Goal: Task Accomplishment & Management: Complete application form

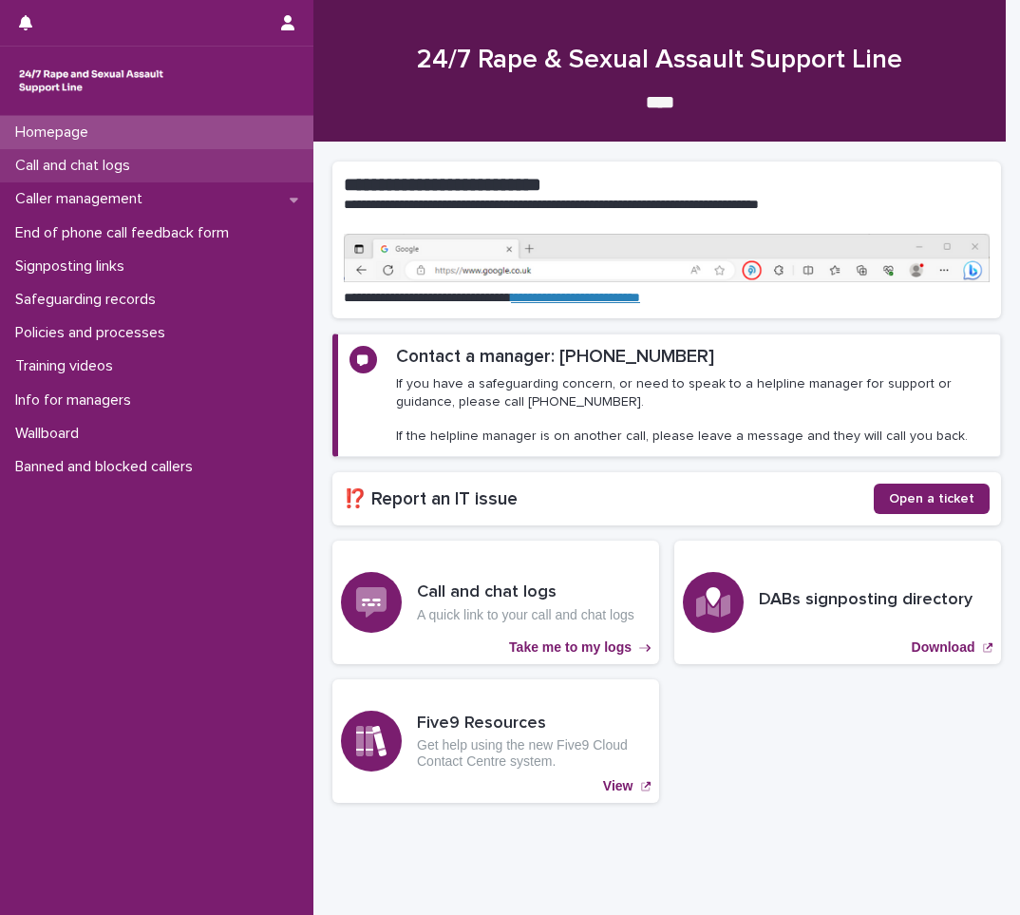
click at [172, 170] on div "Call and chat logs" at bounding box center [157, 165] width 314 height 33
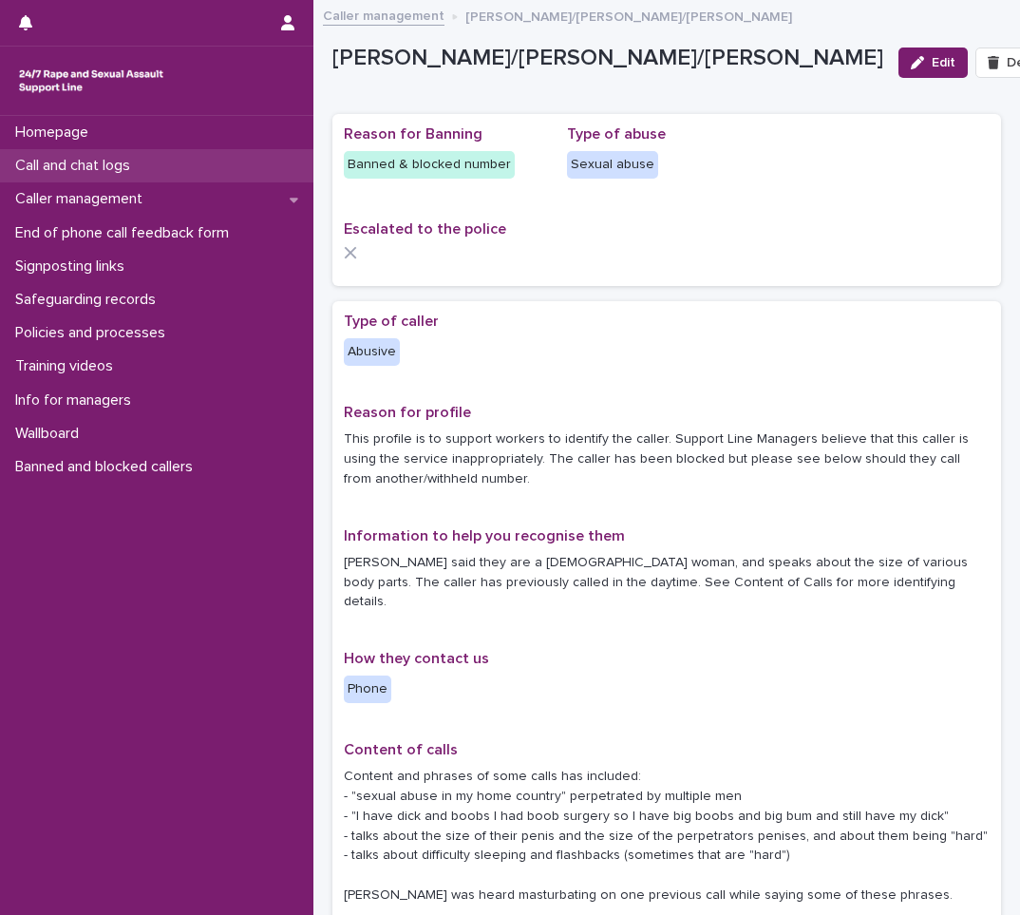
click at [39, 162] on p "Call and chat logs" at bounding box center [77, 166] width 138 height 18
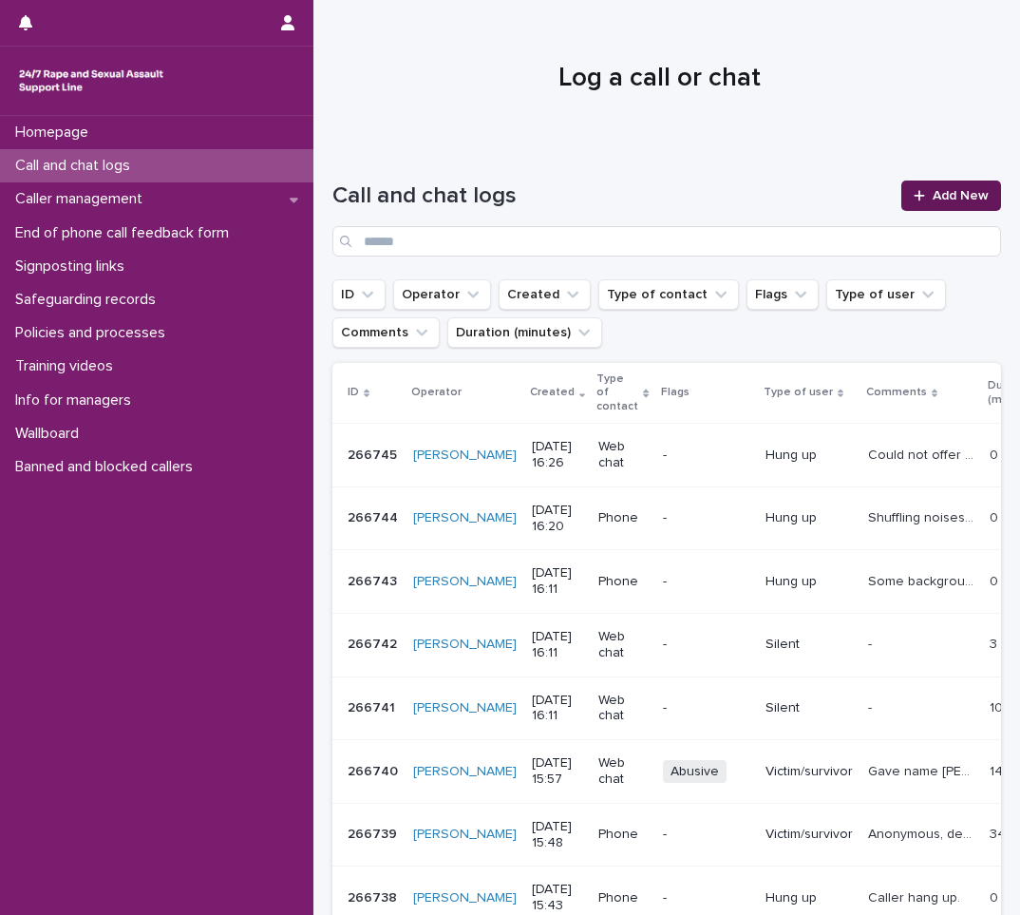
click at [933, 196] on span "Add New" at bounding box center [961, 195] width 56 height 13
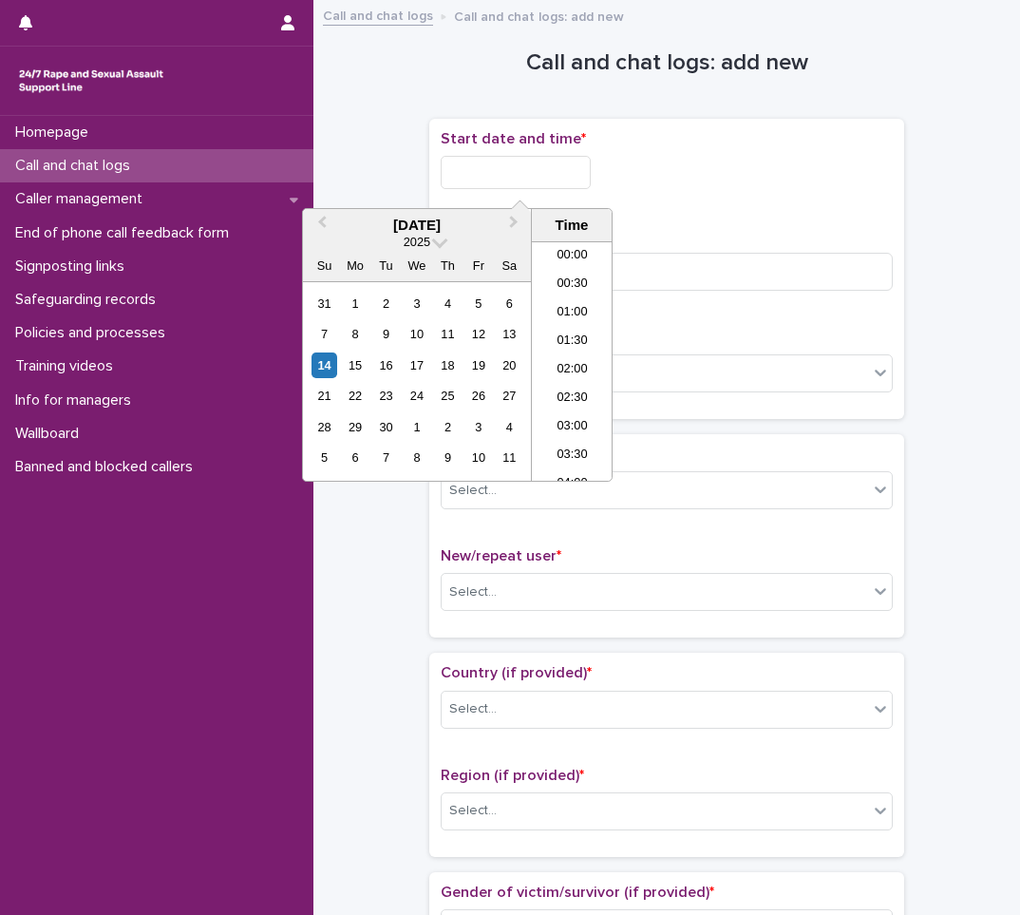
click at [499, 164] on input "text" at bounding box center [516, 172] width 150 height 33
click at [563, 381] on li "16:30" at bounding box center [572, 389] width 81 height 29
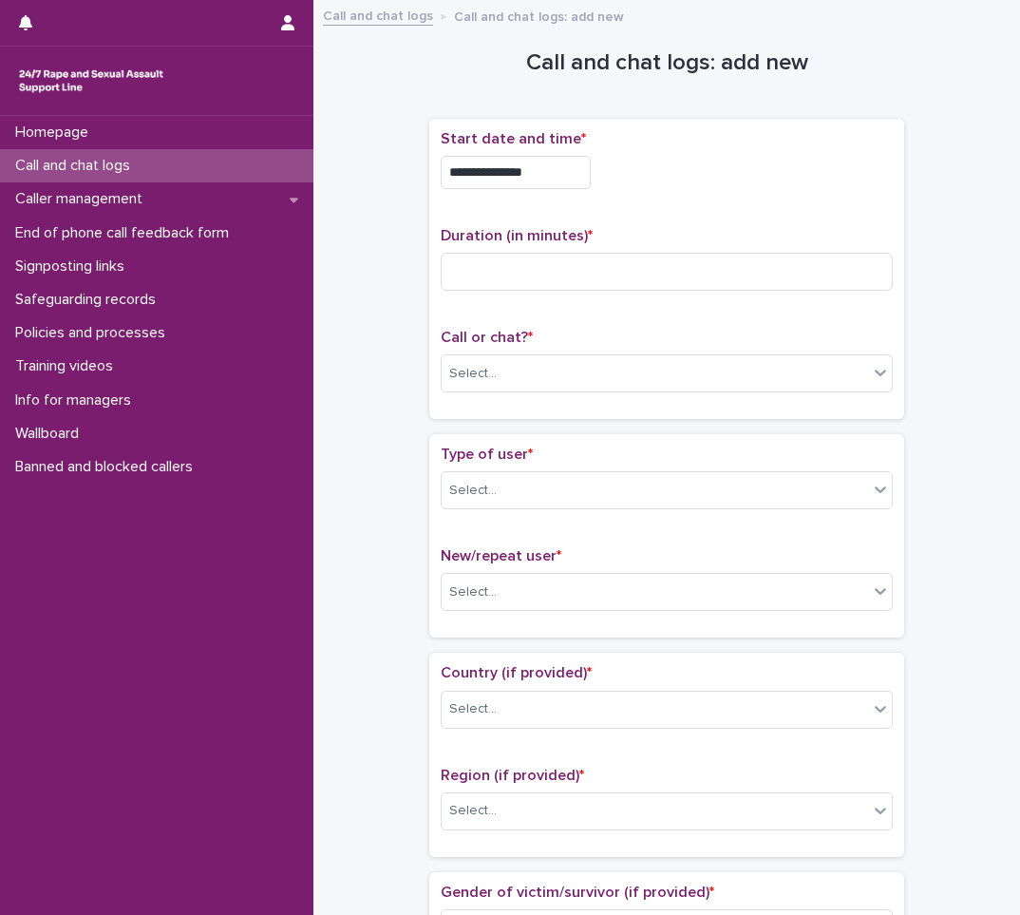
click at [564, 182] on input "**********" at bounding box center [516, 172] width 150 height 33
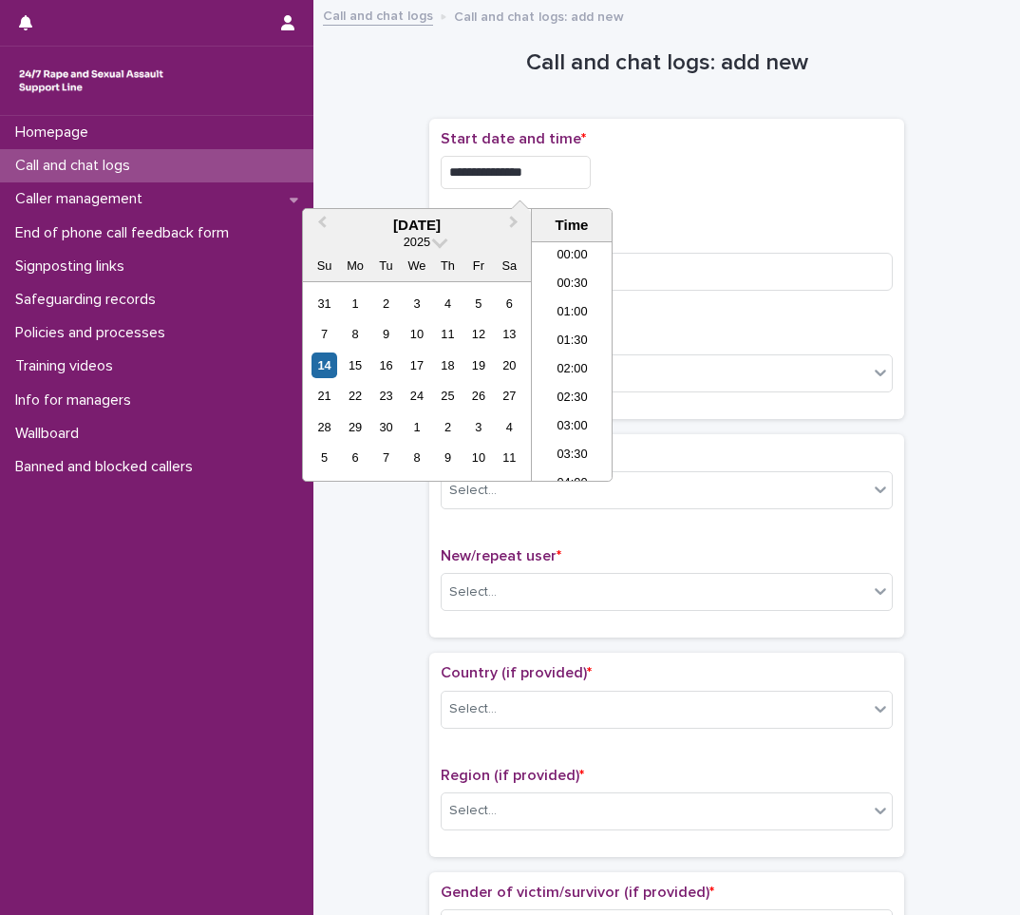
scroll to position [836, 0]
type input "**********"
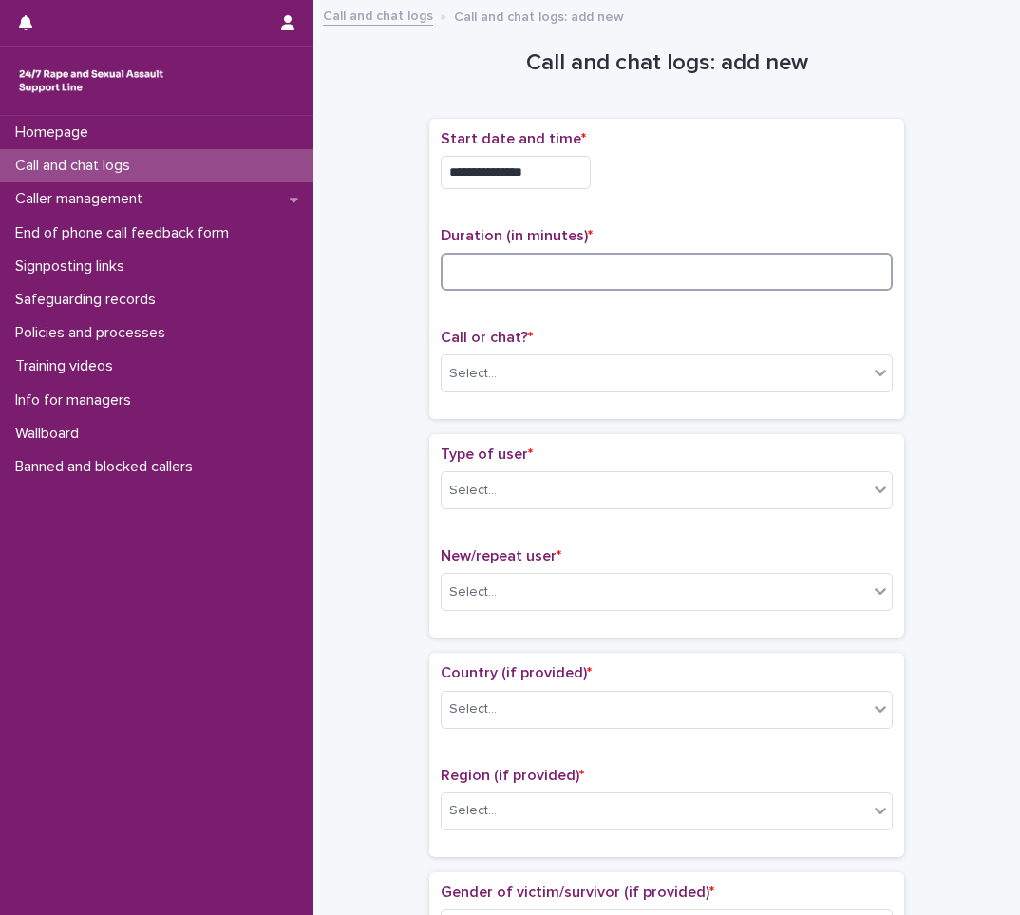
click at [616, 284] on input at bounding box center [667, 272] width 452 height 38
type input "*"
click at [545, 390] on div "Select..." at bounding box center [667, 373] width 452 height 38
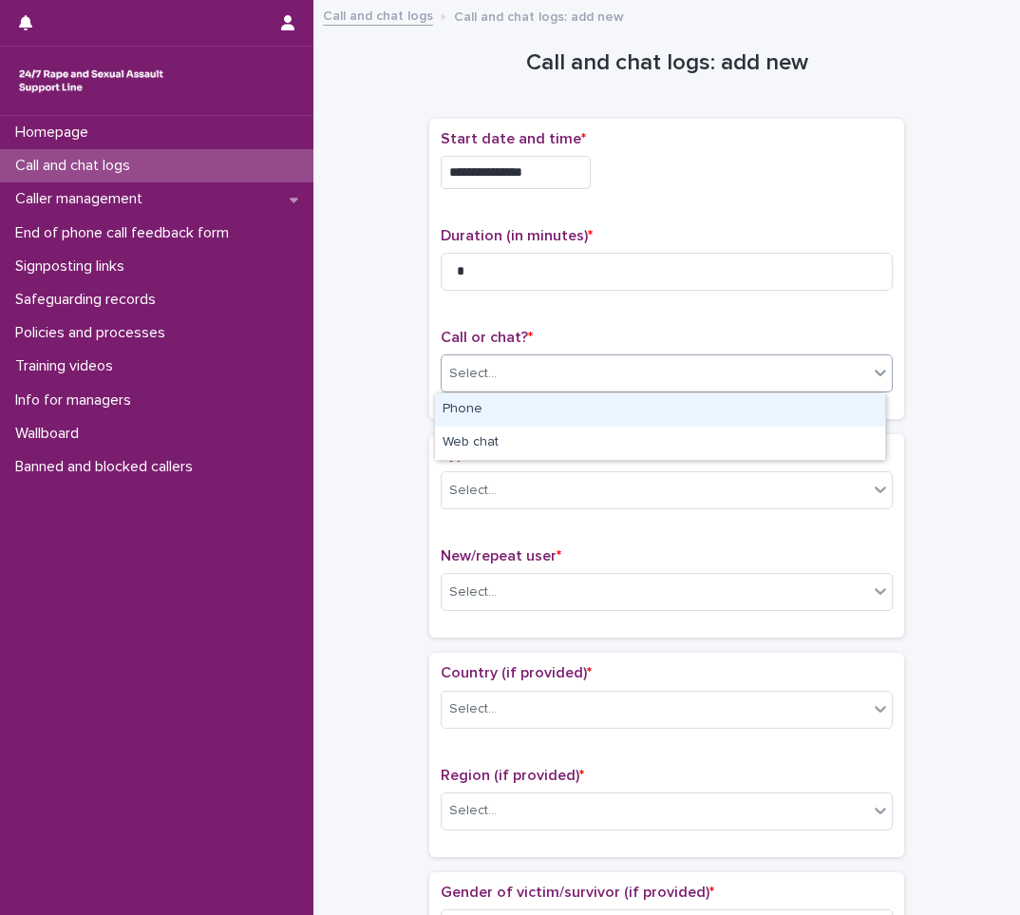
click at [512, 419] on div "Phone" at bounding box center [660, 409] width 450 height 33
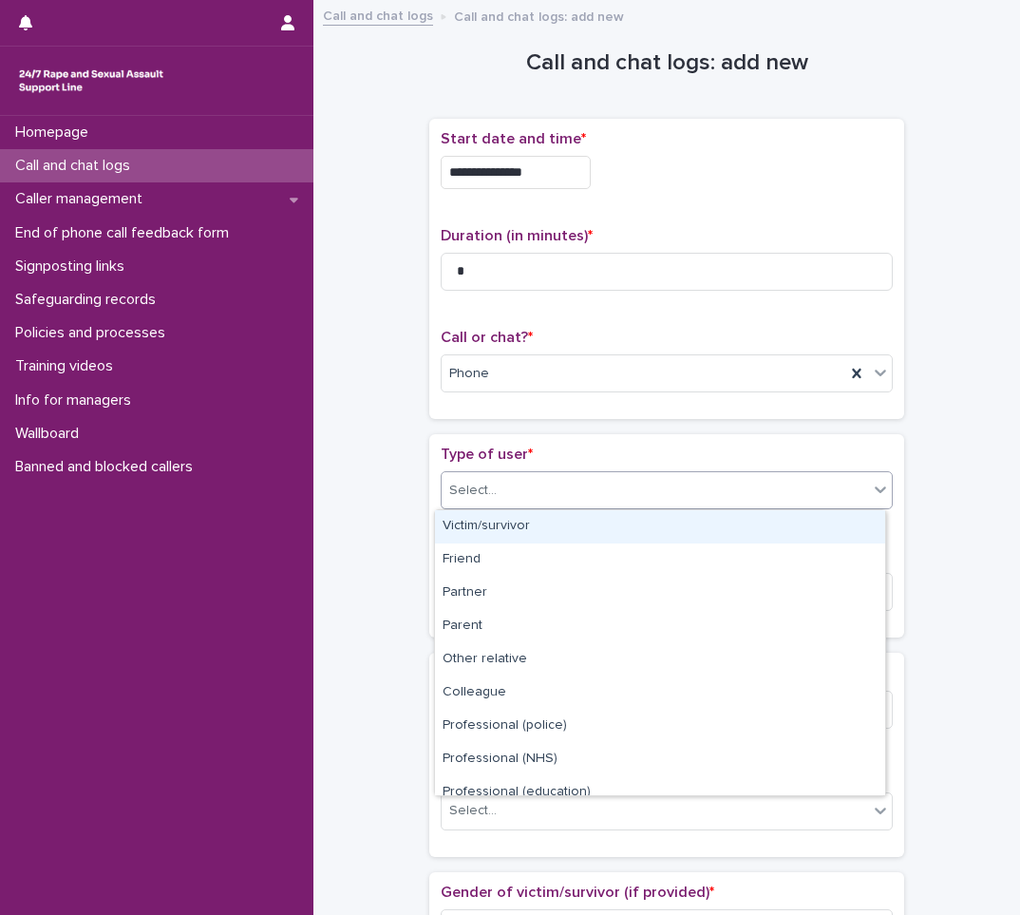
click at [482, 481] on div "Select..." at bounding box center [473, 491] width 48 height 20
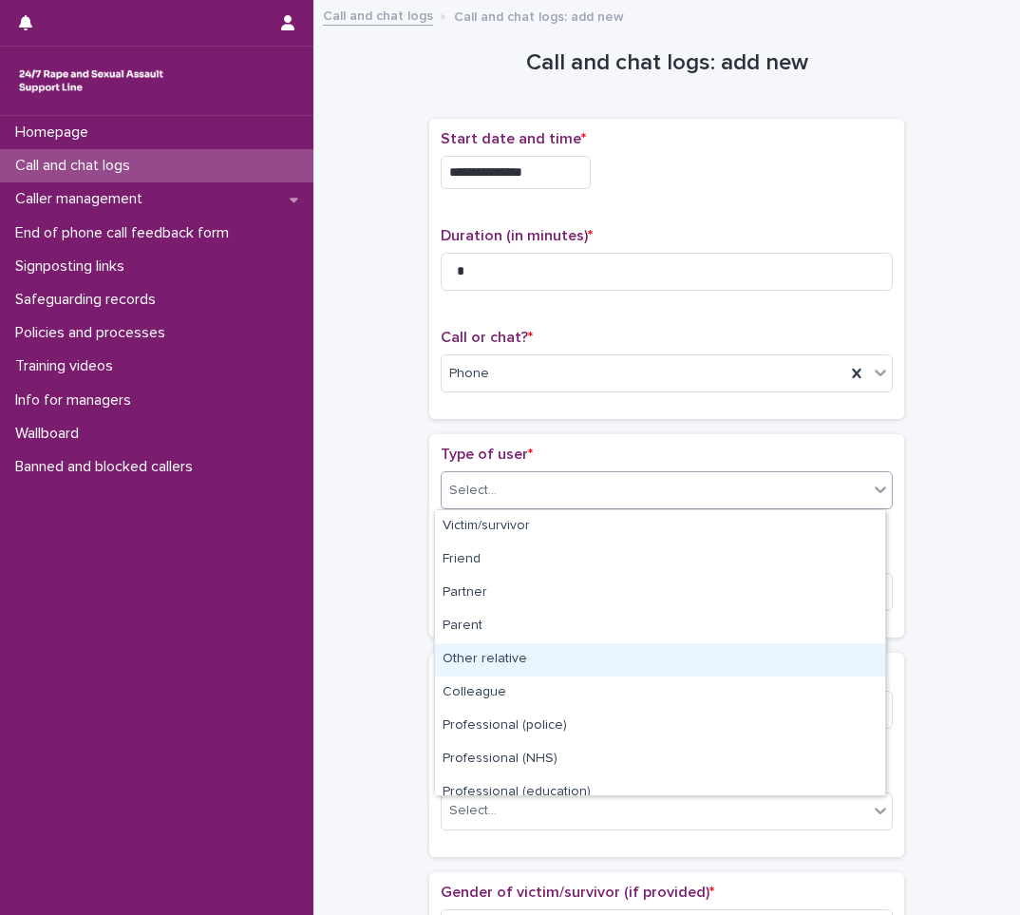
scroll to position [214, 0]
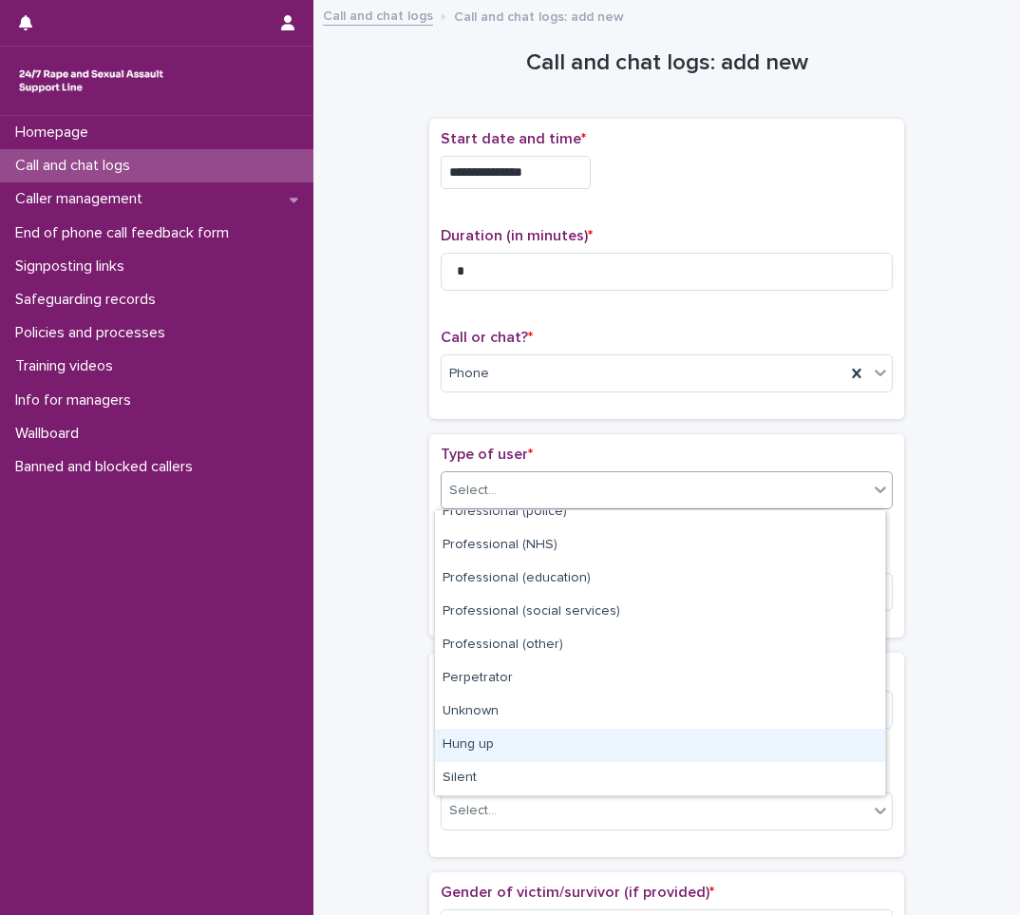
drag, startPoint x: 490, startPoint y: 724, endPoint x: 486, endPoint y: 746, distance: 22.2
click at [486, 746] on div "Hung up" at bounding box center [660, 745] width 450 height 33
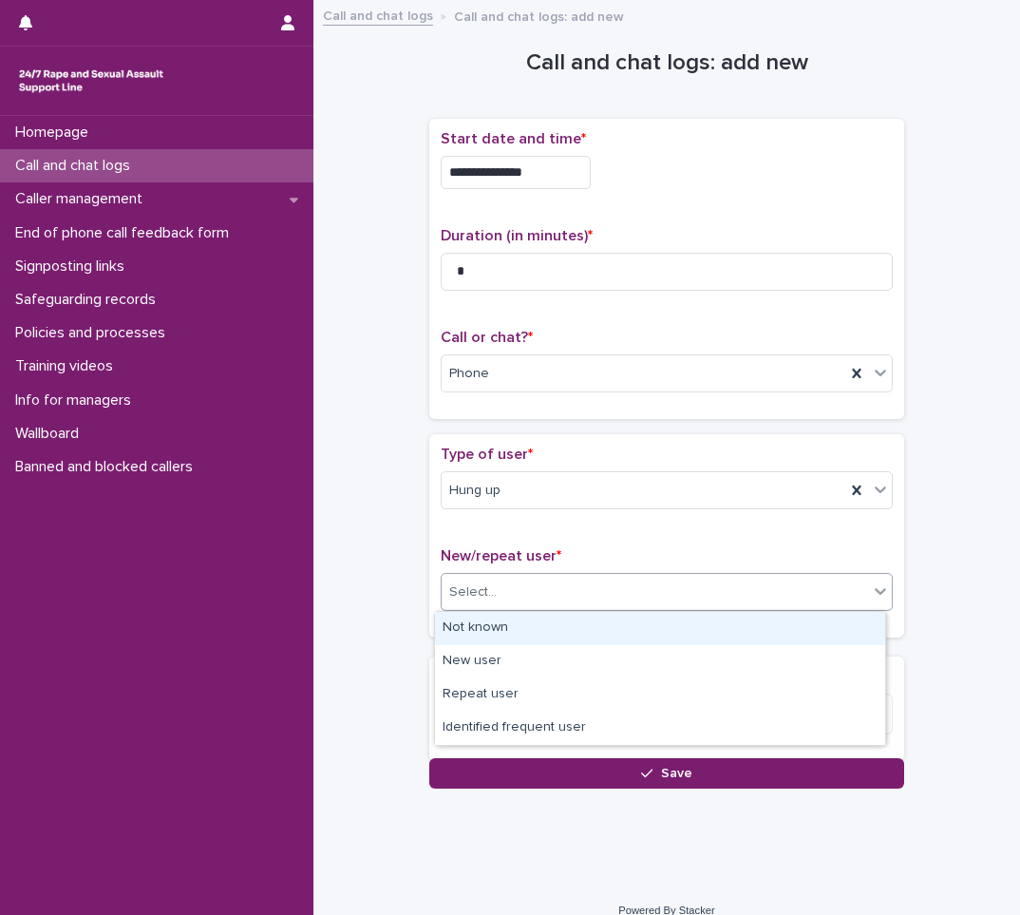
click at [553, 579] on div "Select..." at bounding box center [655, 592] width 427 height 31
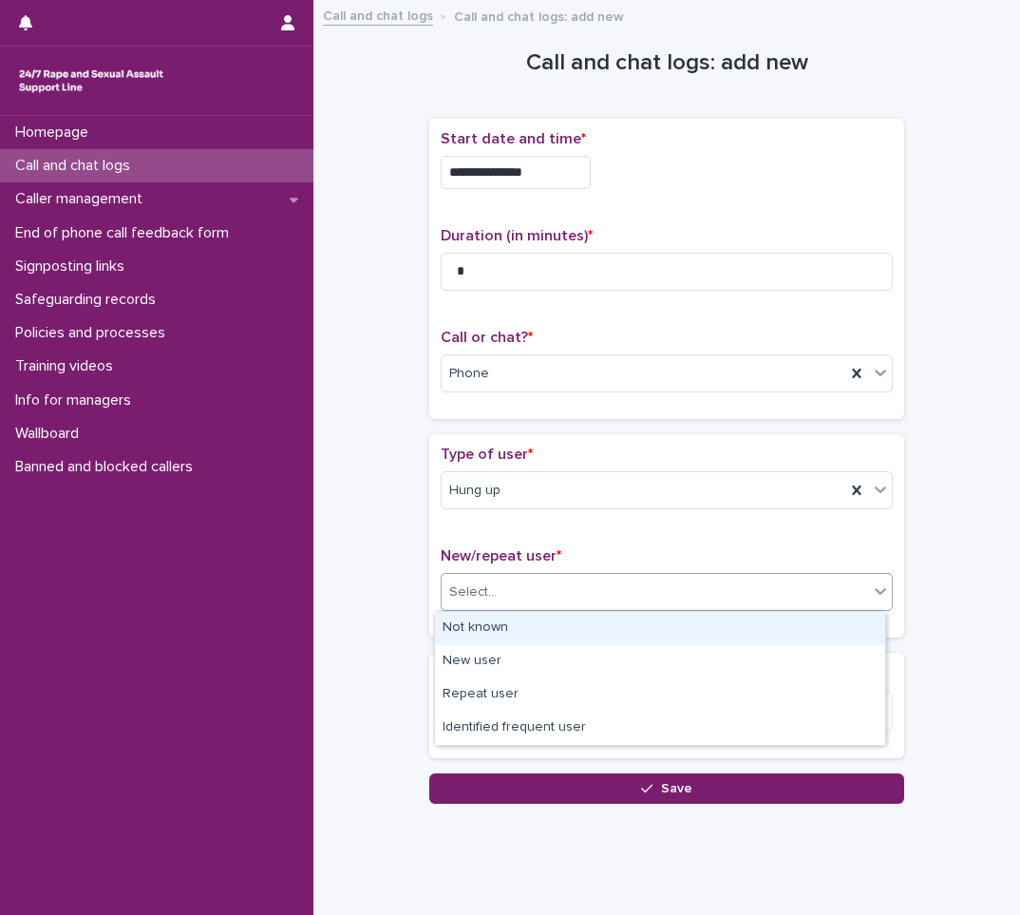
click at [498, 619] on div "Not known" at bounding box center [660, 628] width 450 height 33
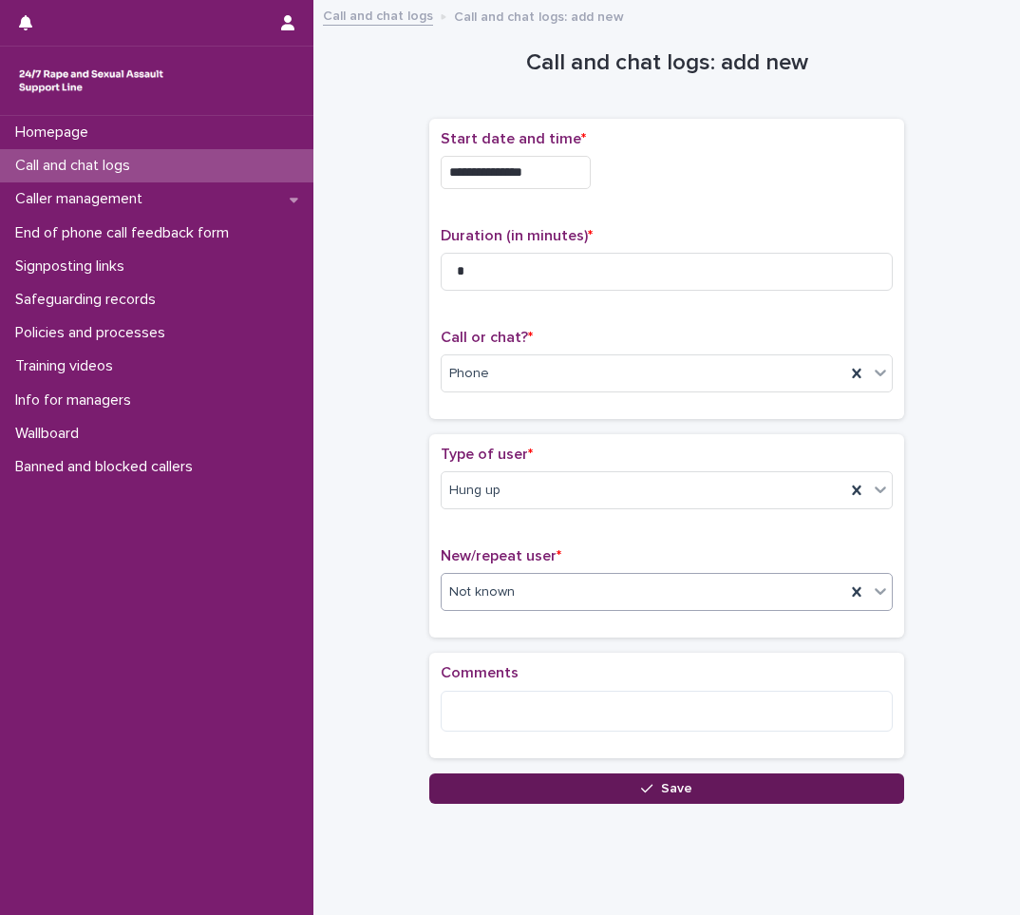
click at [598, 798] on button "Save" at bounding box center [666, 788] width 475 height 30
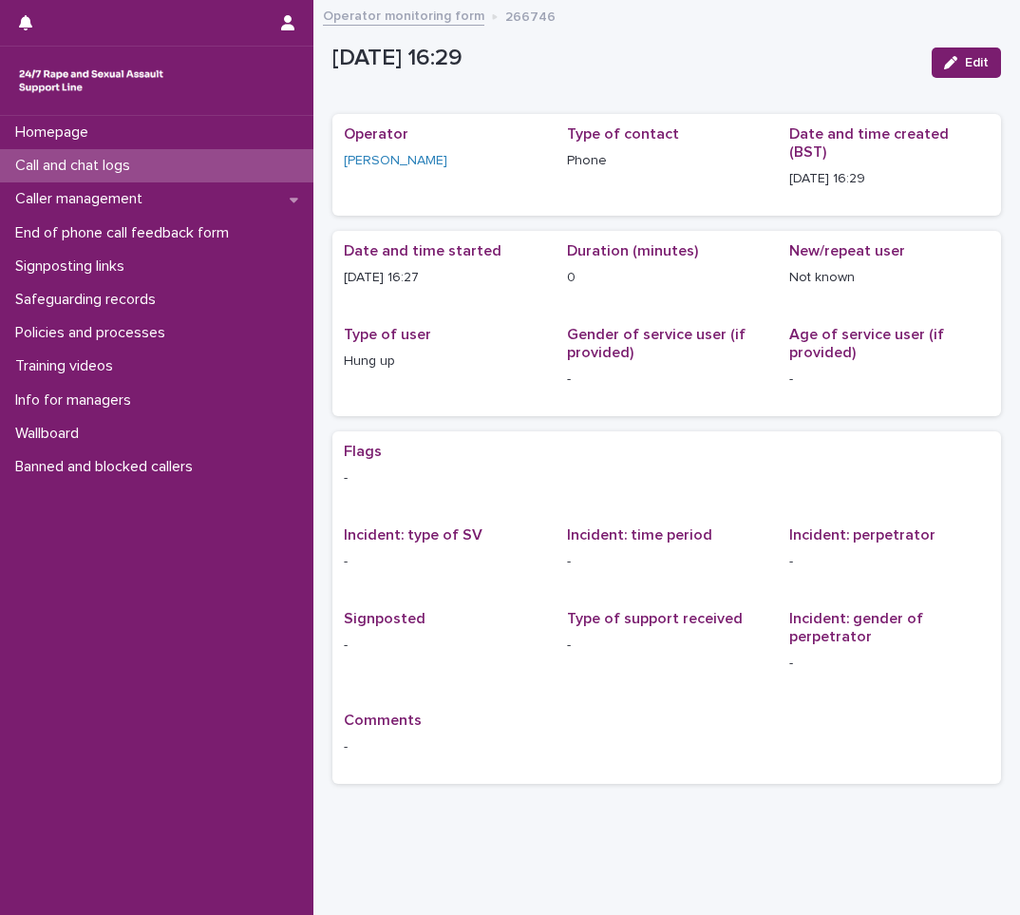
click at [112, 157] on p "Call and chat logs" at bounding box center [77, 166] width 138 height 18
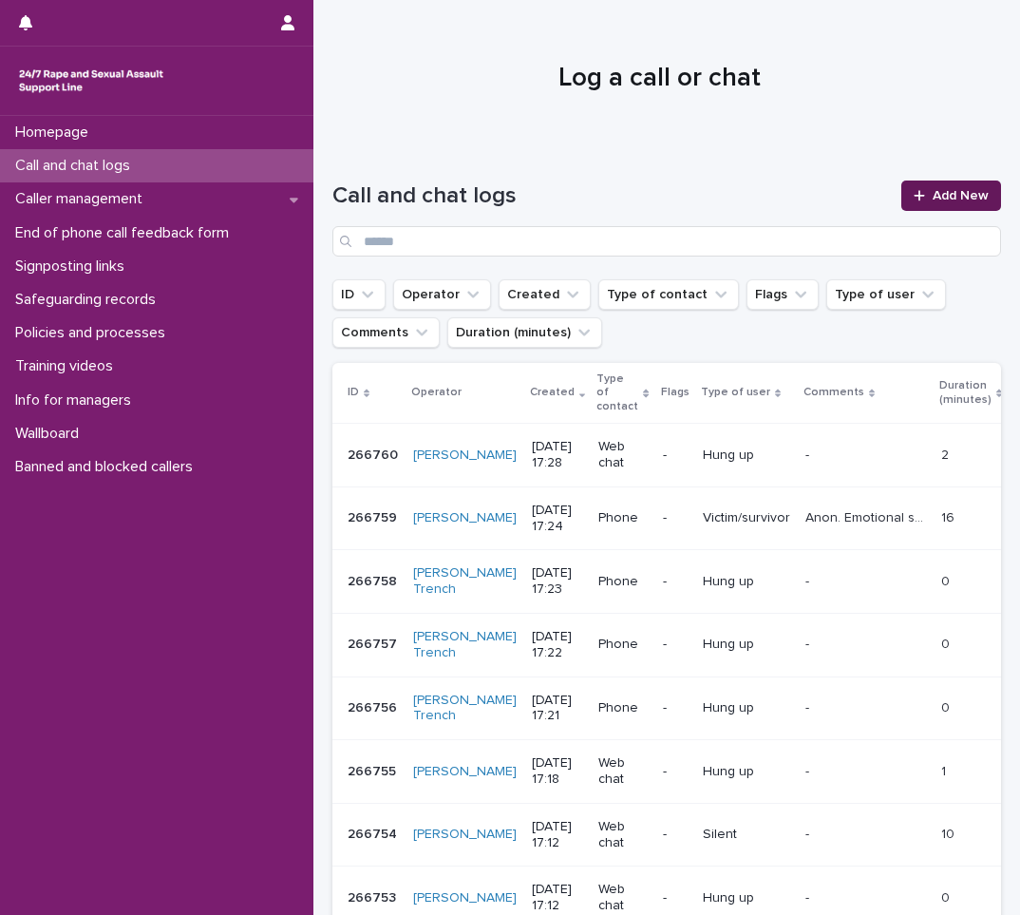
click at [941, 181] on link "Add New" at bounding box center [952, 196] width 100 height 30
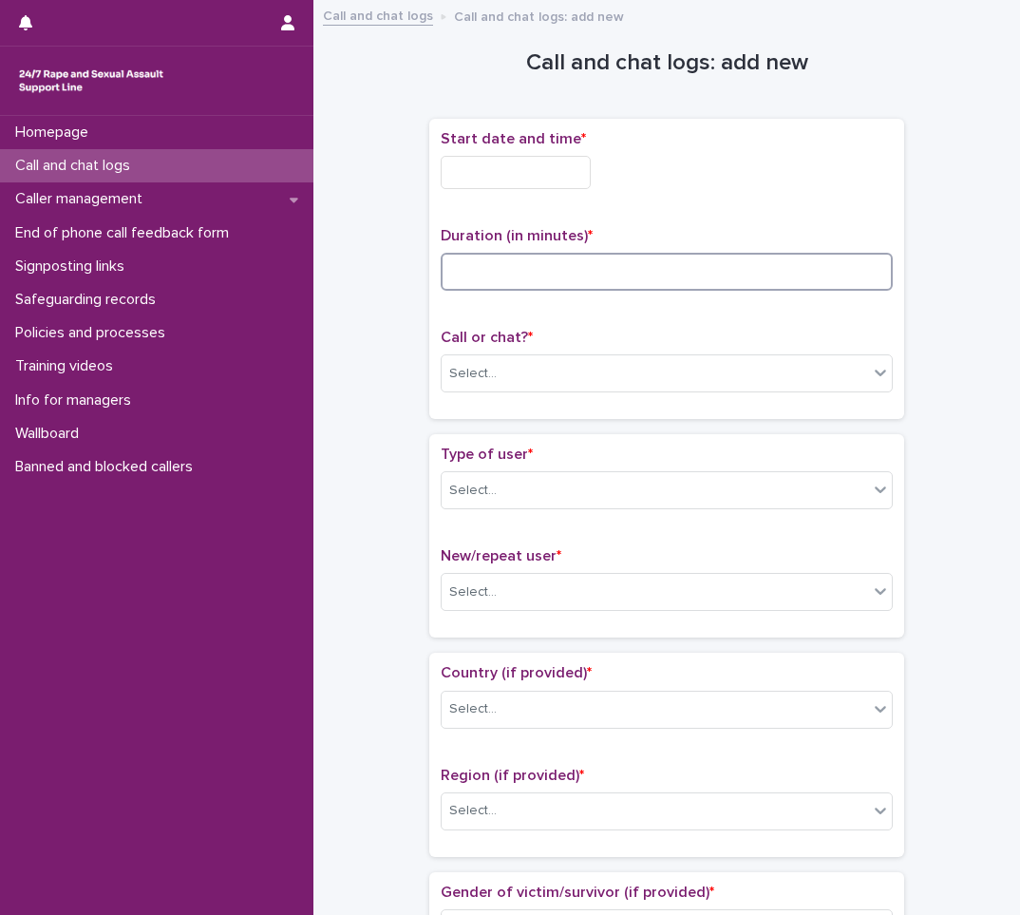
click at [484, 281] on input at bounding box center [667, 272] width 452 height 38
type input "**"
click at [494, 178] on input "text" at bounding box center [516, 172] width 150 height 33
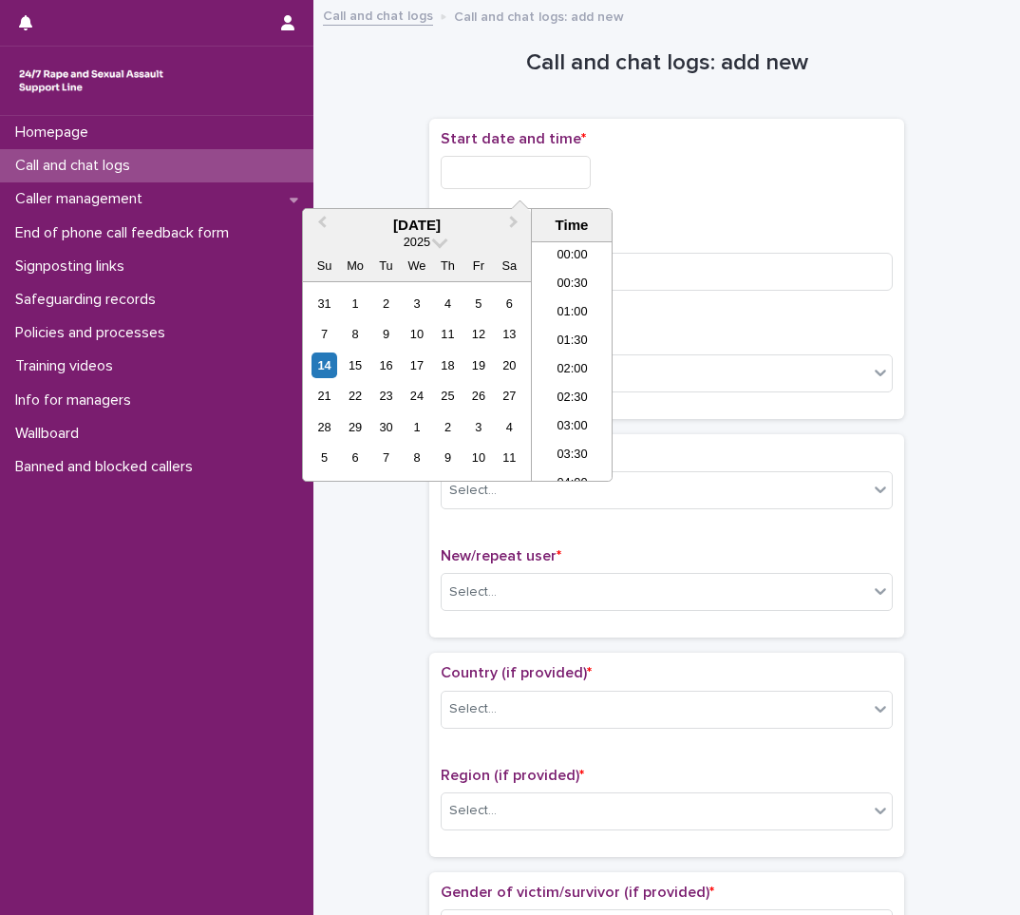
scroll to position [893, 0]
click at [579, 358] on li "17:30" at bounding box center [572, 361] width 81 height 29
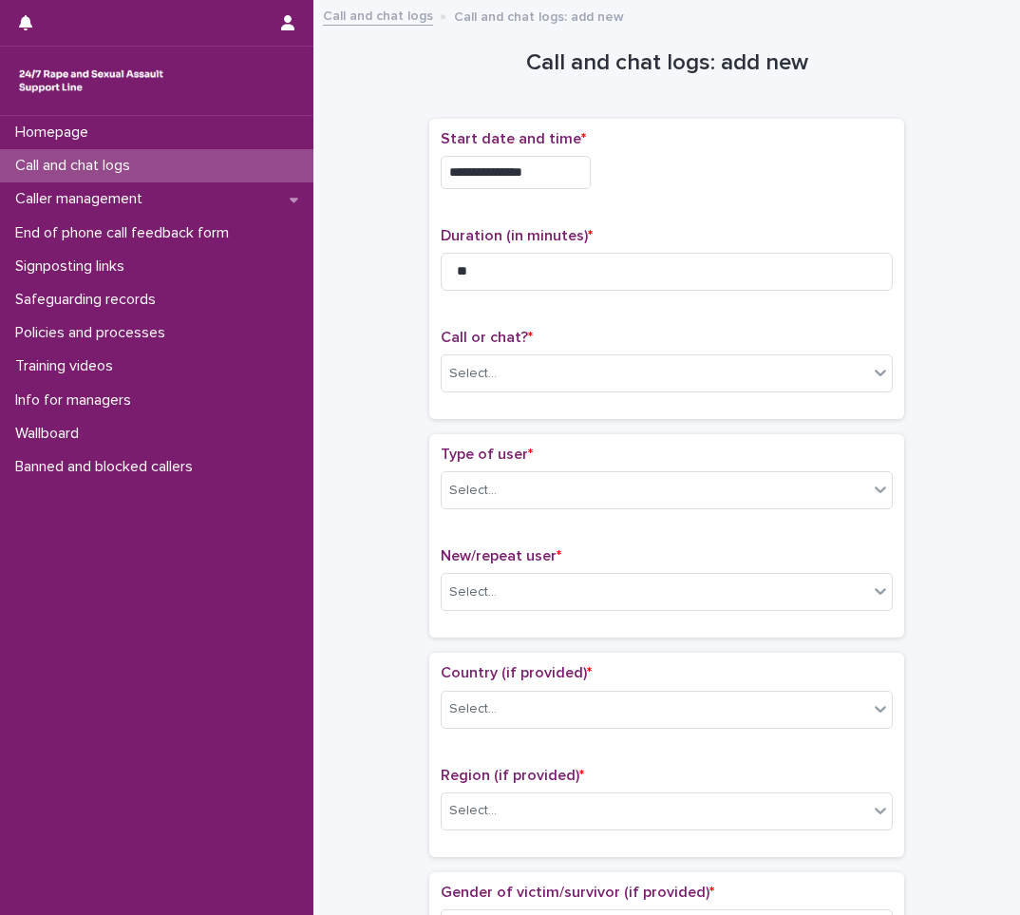
click at [577, 178] on input "**********" at bounding box center [516, 172] width 150 height 33
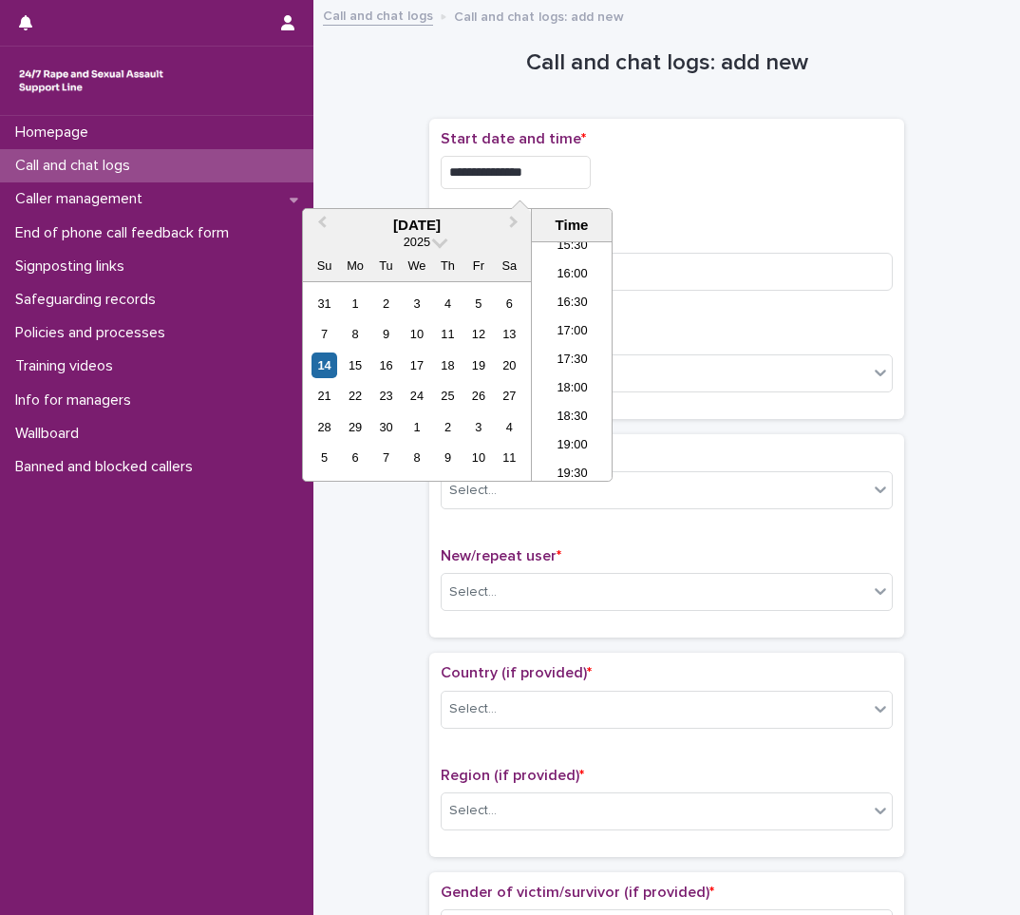
type input "**********"
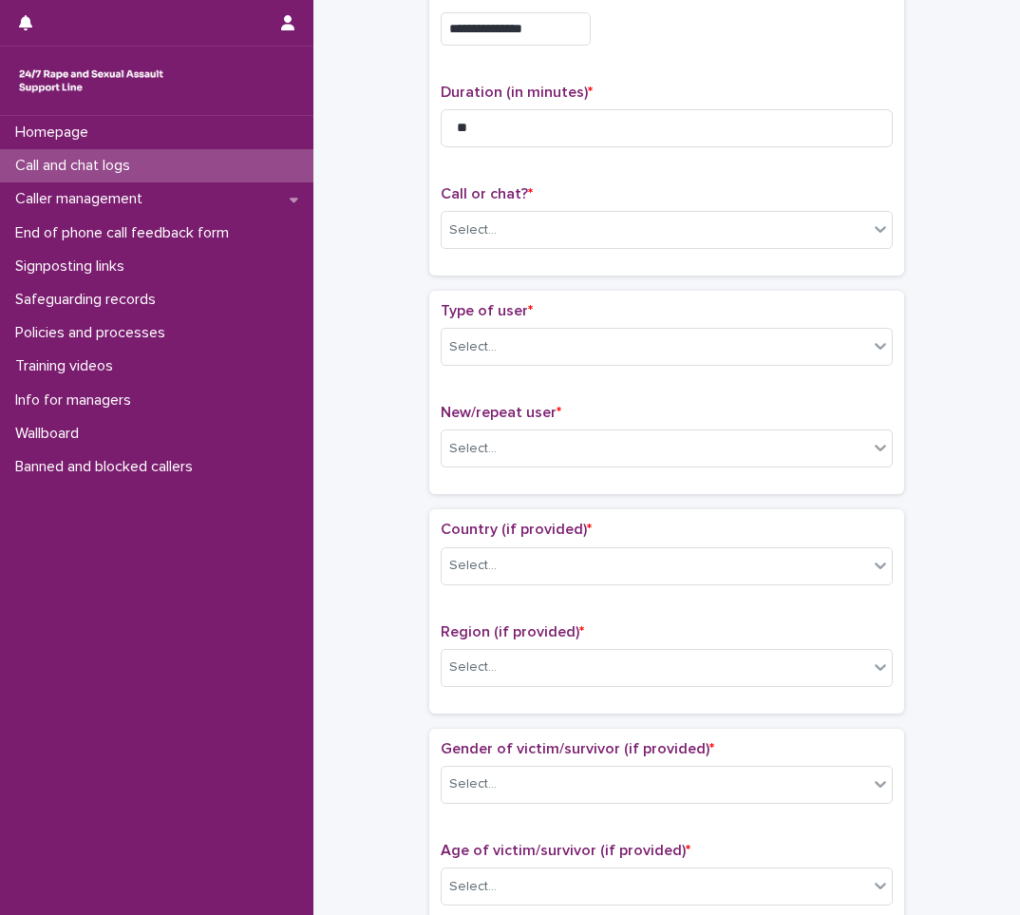
scroll to position [190, 0]
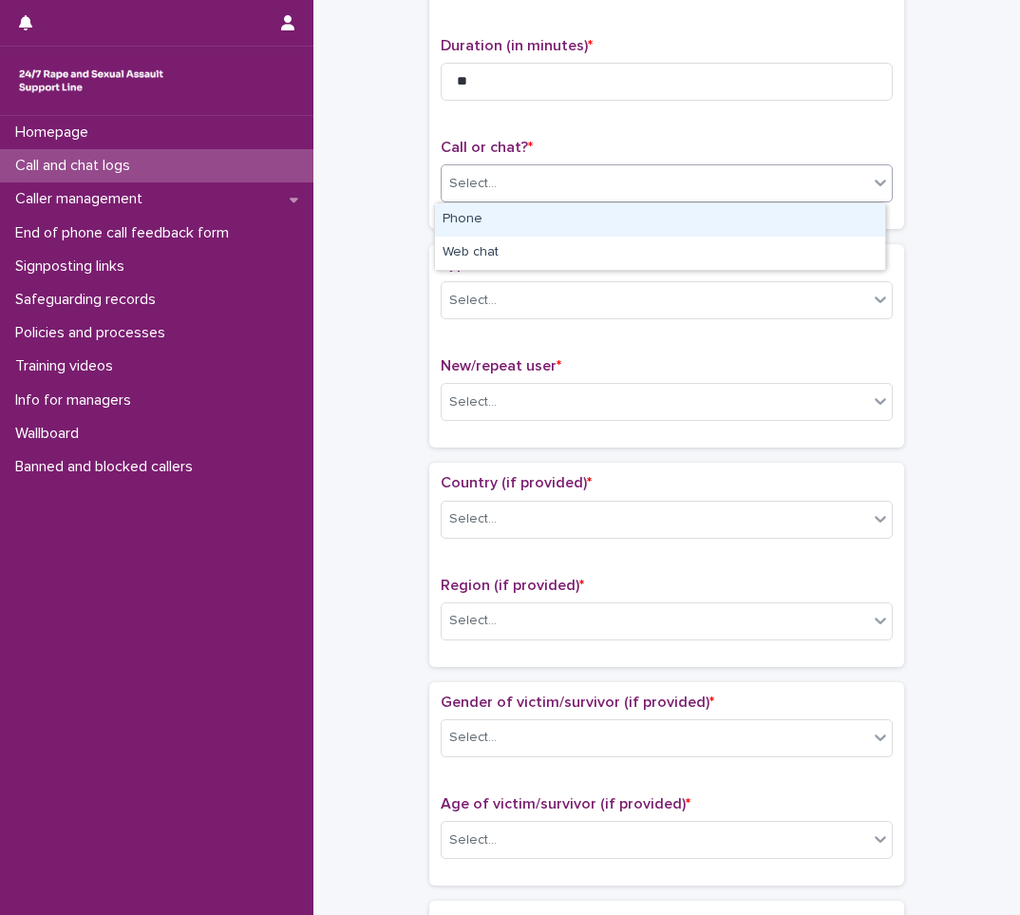
click at [515, 187] on div "Select..." at bounding box center [655, 183] width 427 height 31
click at [517, 221] on div "Phone" at bounding box center [660, 219] width 450 height 33
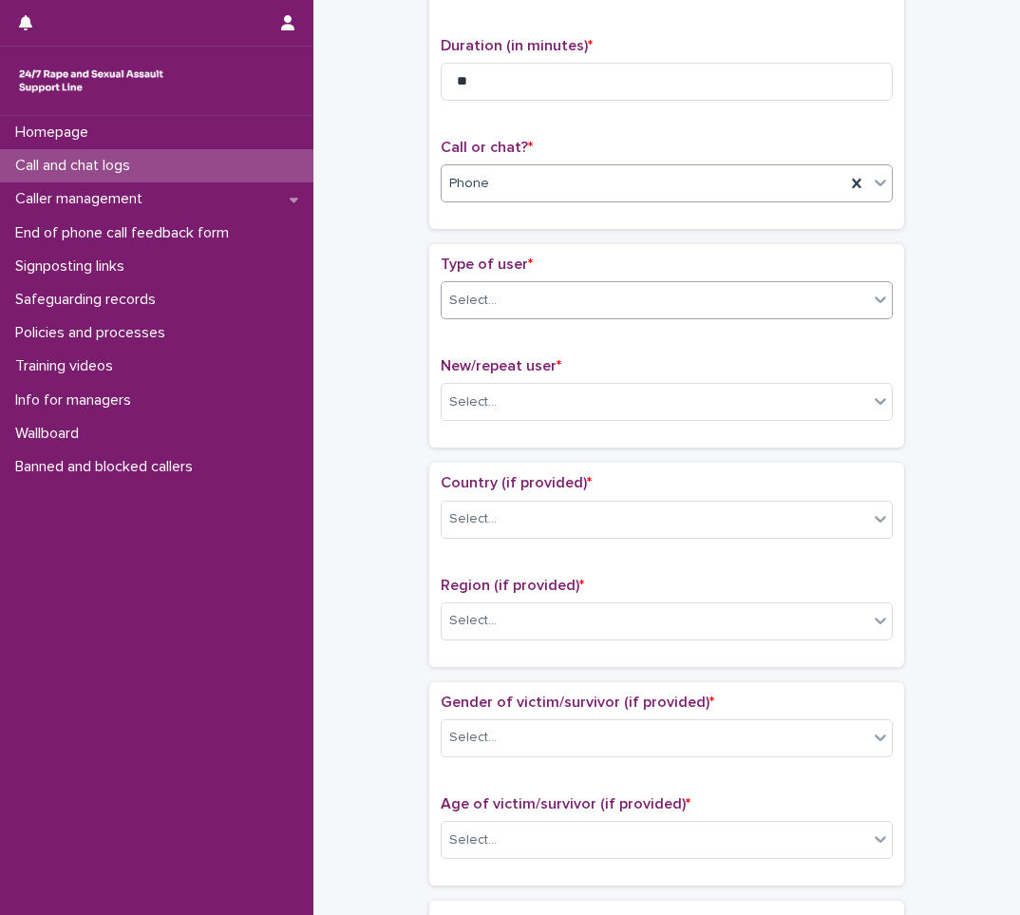
drag, startPoint x: 498, startPoint y: 295, endPoint x: 496, endPoint y: 316, distance: 21.0
click at [498, 300] on div "Select..." at bounding box center [655, 300] width 427 height 31
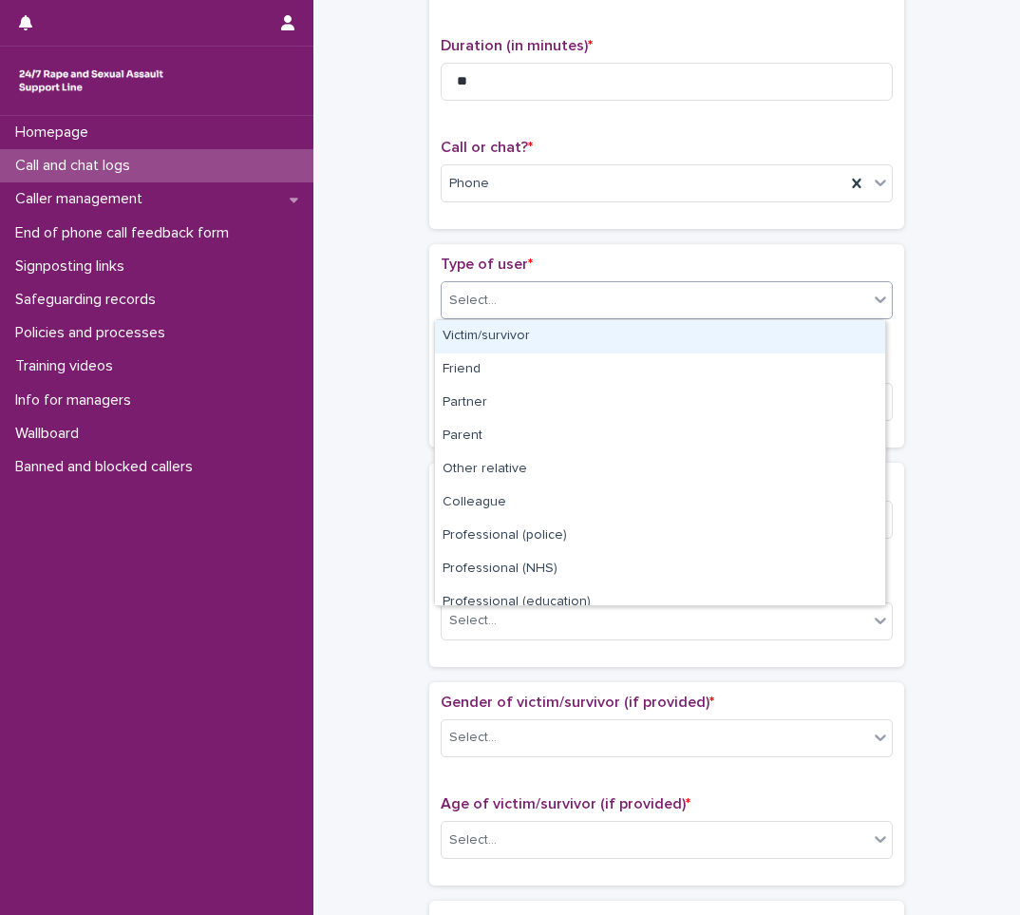
click at [483, 342] on div "Victim/survivor" at bounding box center [660, 336] width 450 height 33
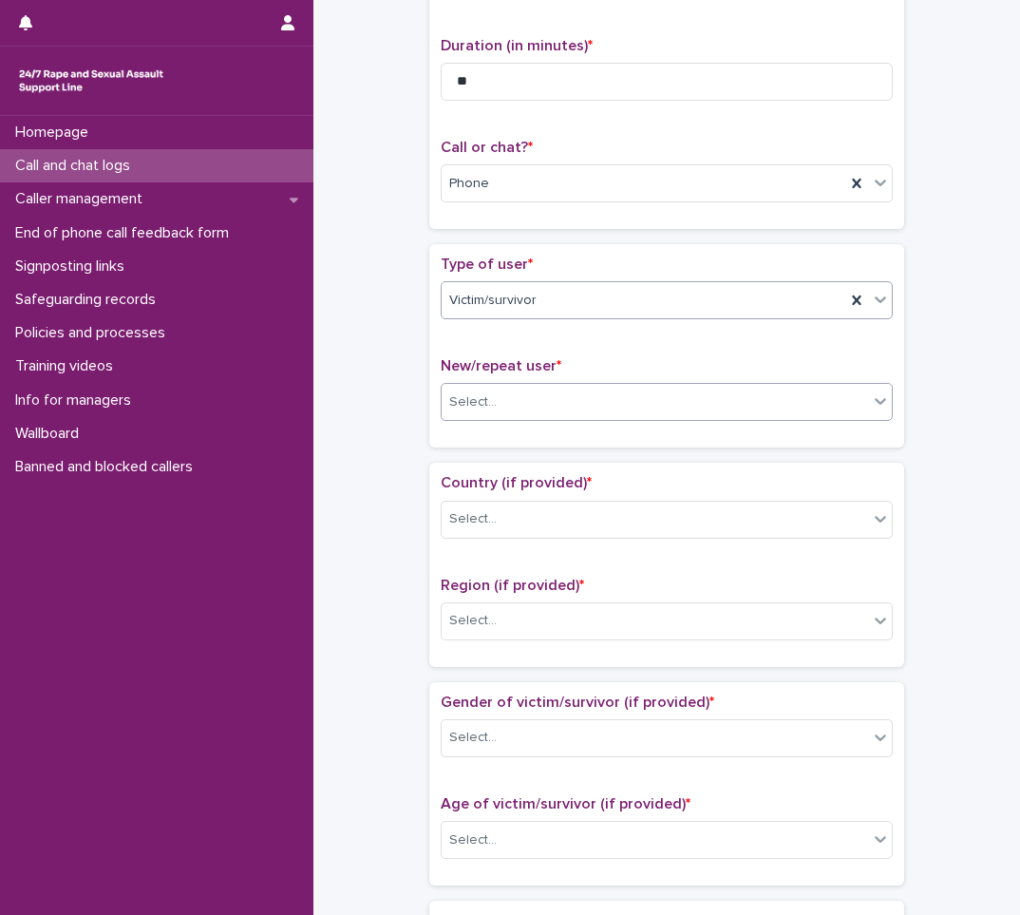
click at [457, 394] on div "Select..." at bounding box center [473, 402] width 48 height 20
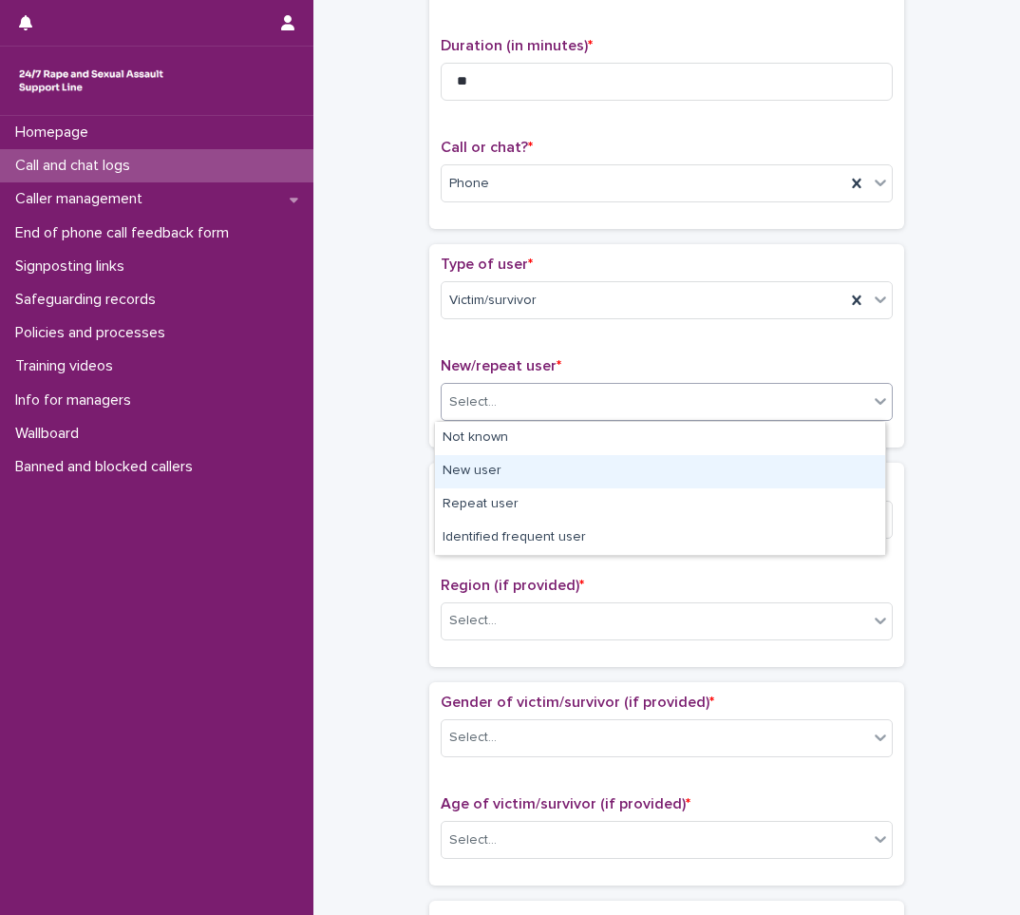
click at [478, 468] on div "New user" at bounding box center [660, 471] width 450 height 33
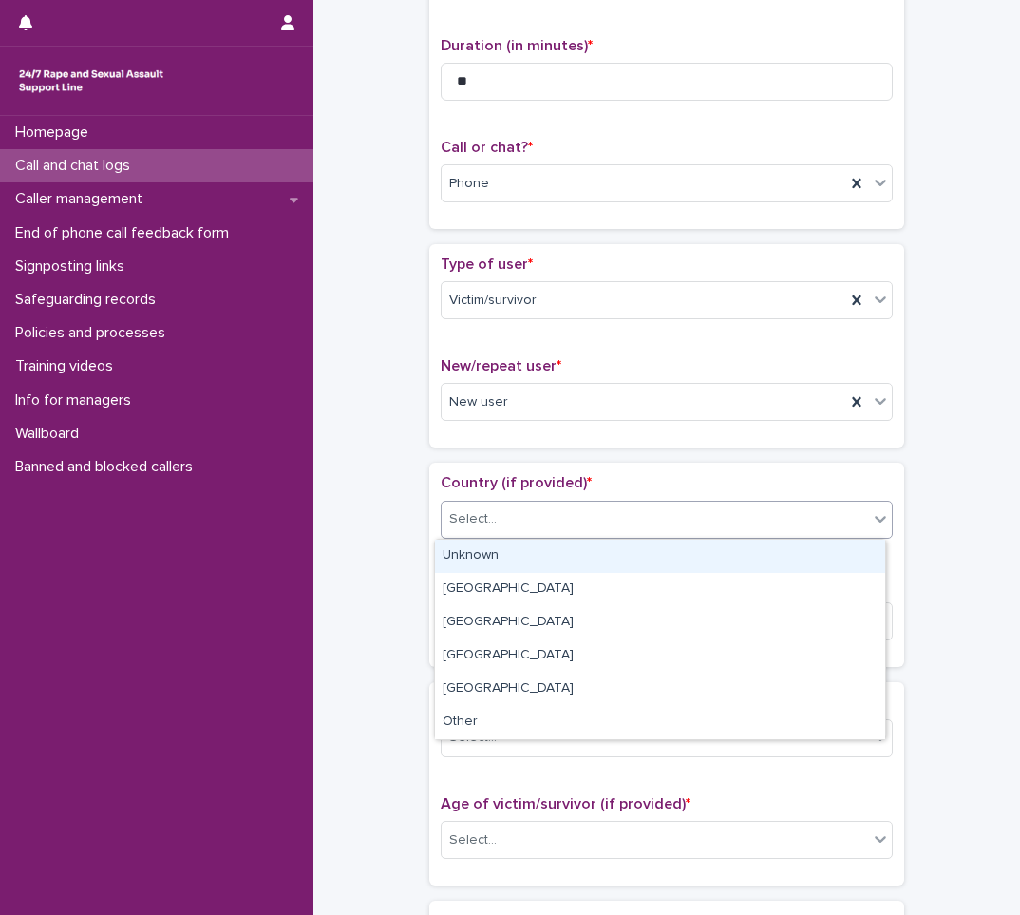
click at [469, 518] on div "Select..." at bounding box center [473, 519] width 48 height 20
click at [486, 554] on div "Unknown" at bounding box center [660, 556] width 450 height 33
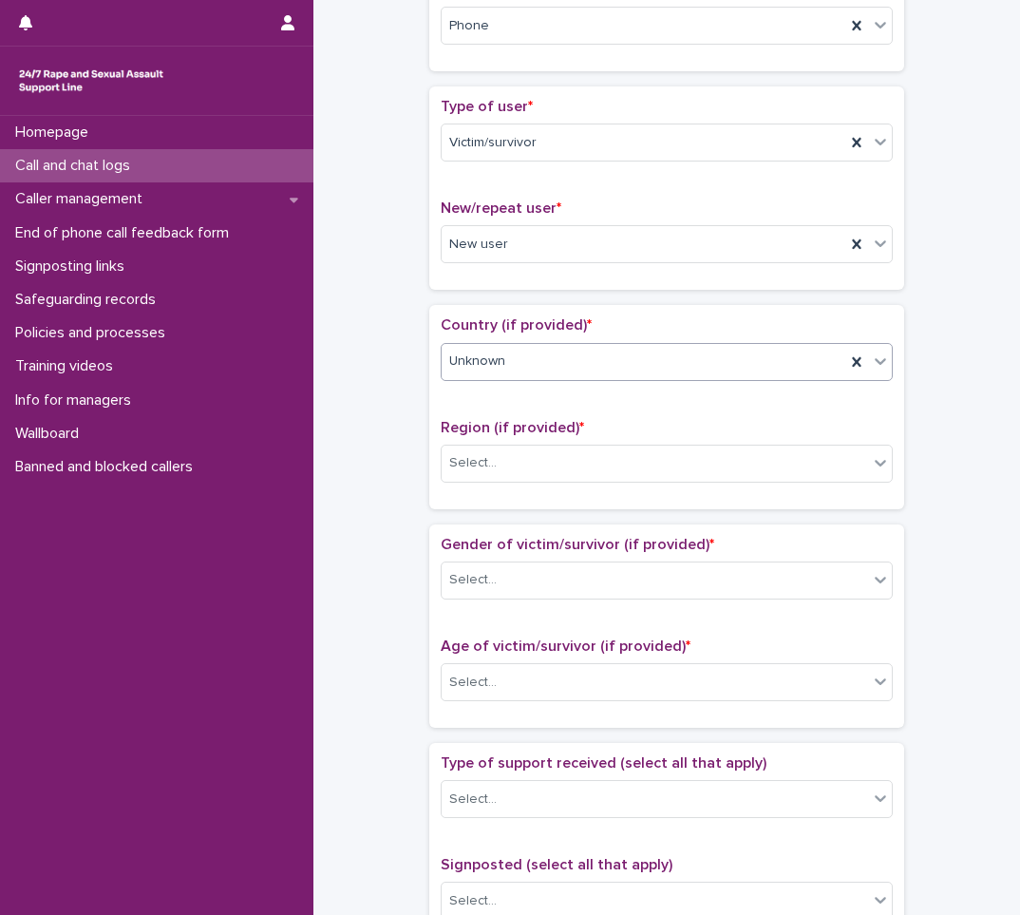
scroll to position [380, 0]
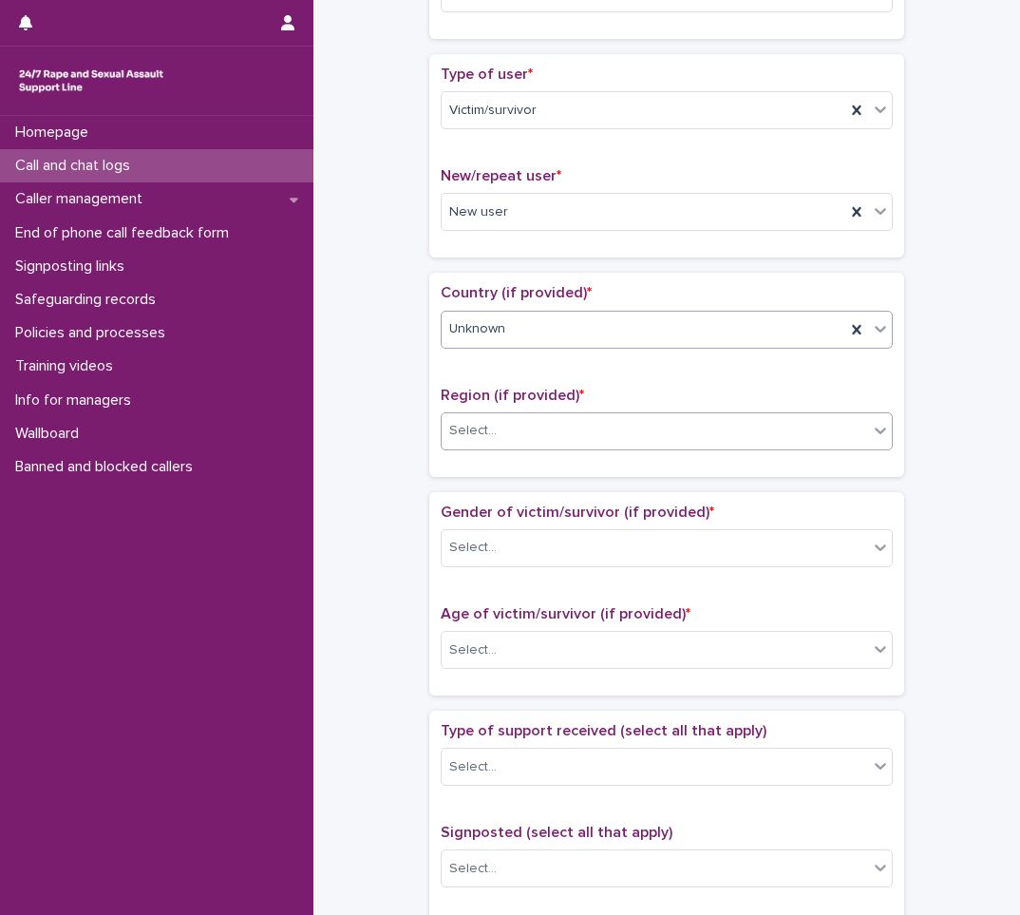
click at [531, 436] on div "Select..." at bounding box center [655, 430] width 427 height 31
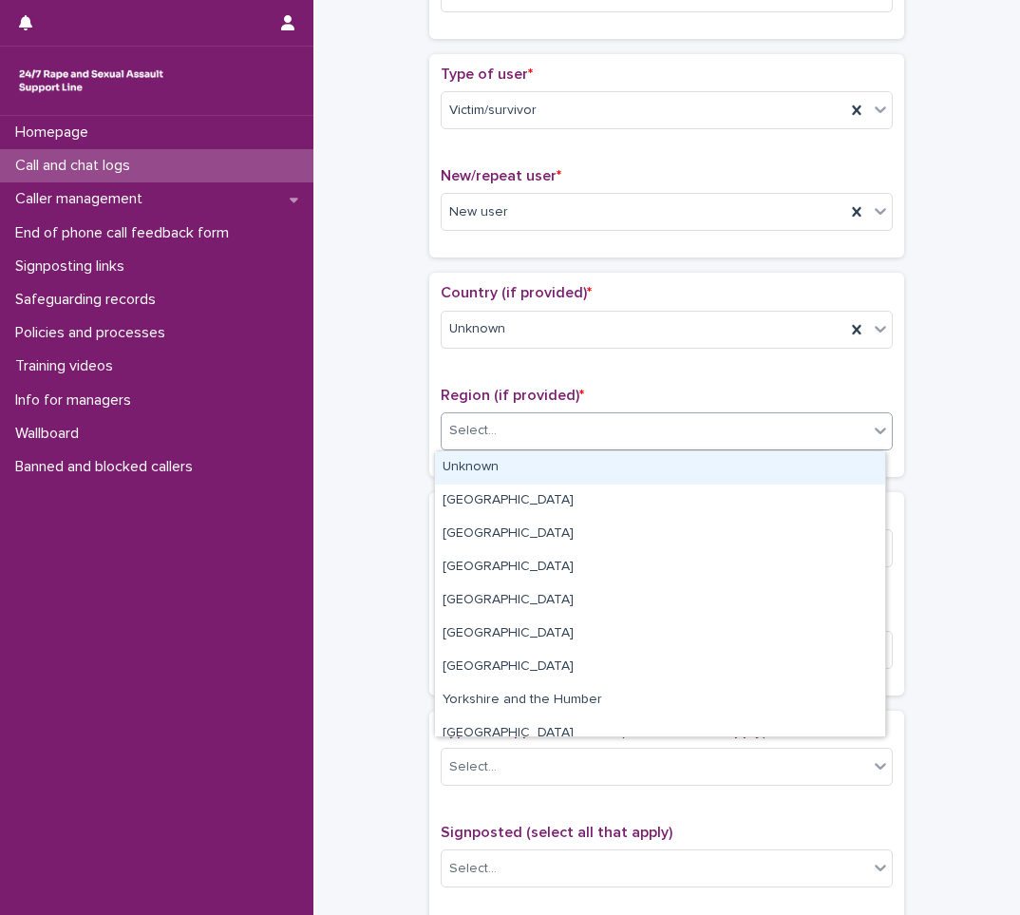
click at [518, 482] on div "Unknown" at bounding box center [660, 467] width 450 height 33
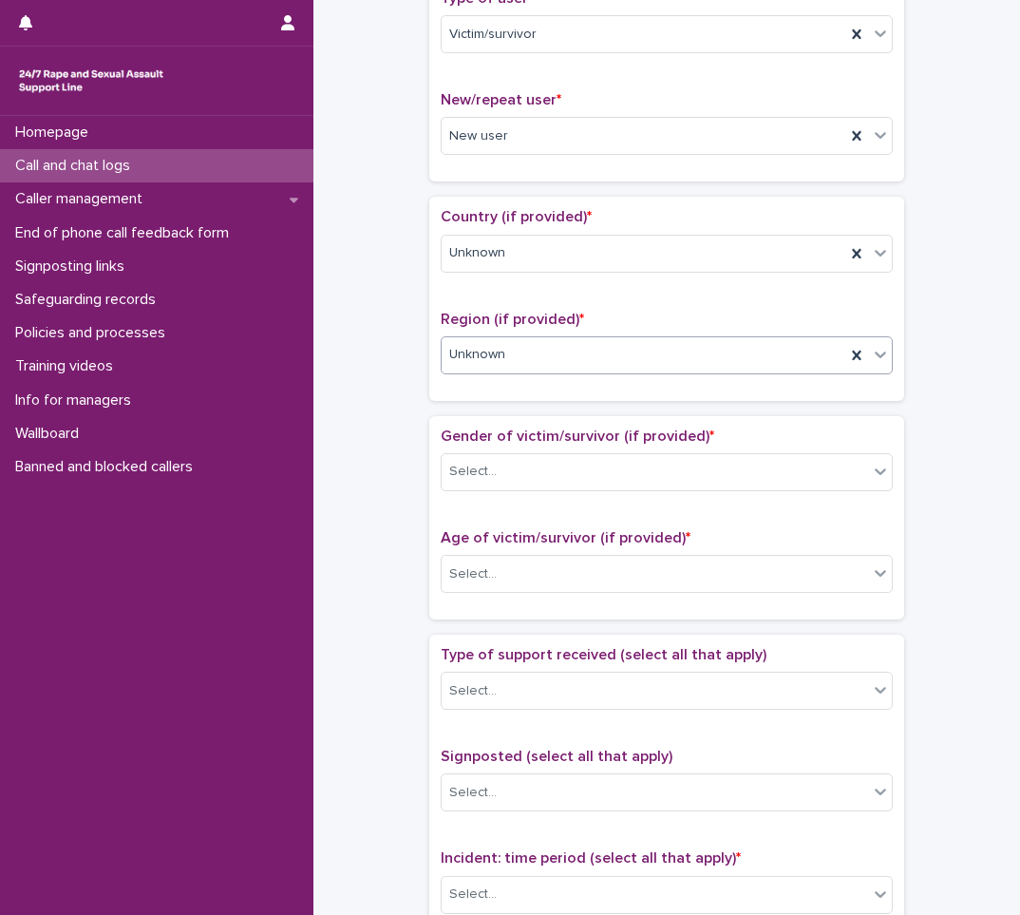
scroll to position [570, 0]
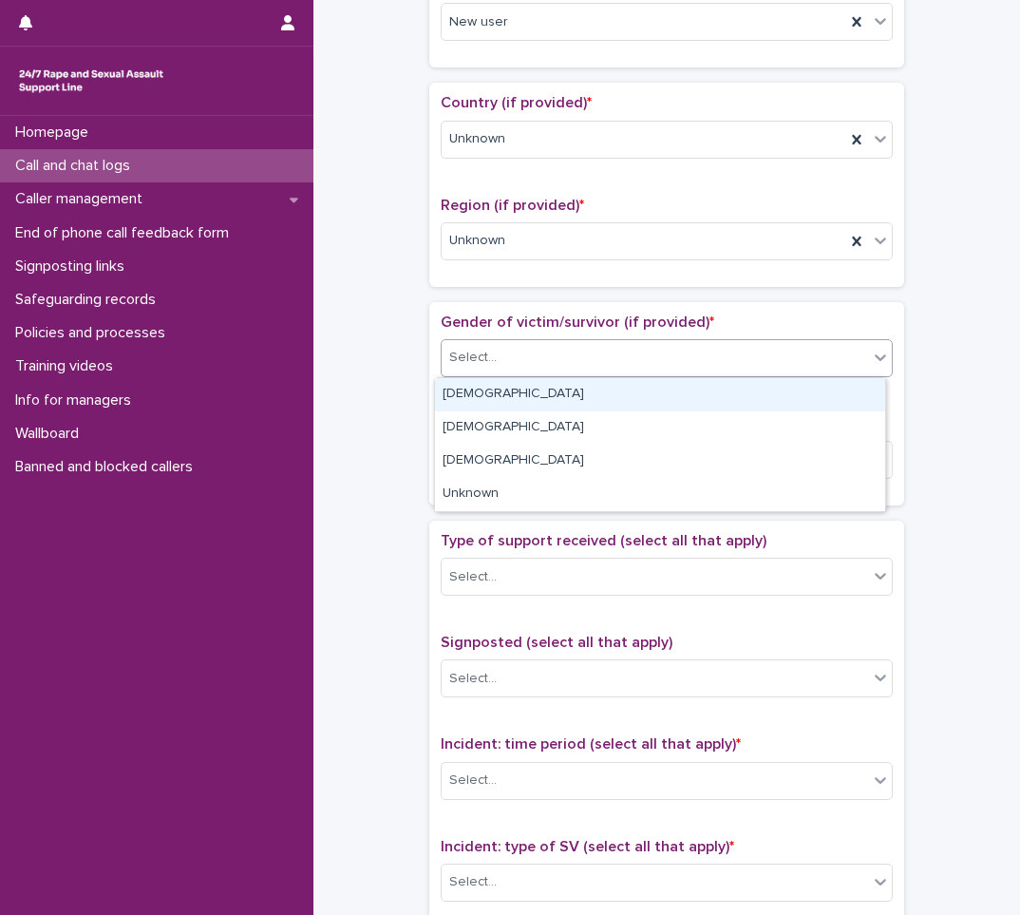
click at [518, 348] on div "Select..." at bounding box center [655, 357] width 427 height 31
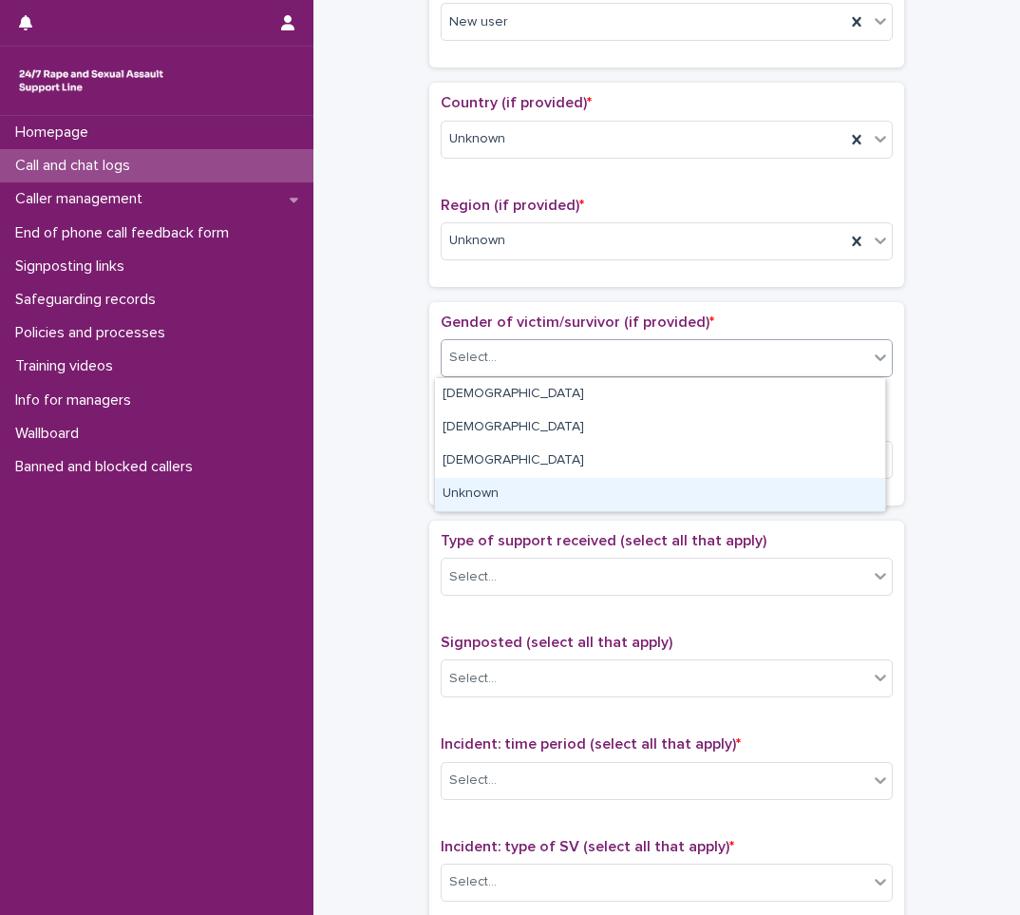
click at [477, 482] on div "Unknown" at bounding box center [660, 494] width 450 height 33
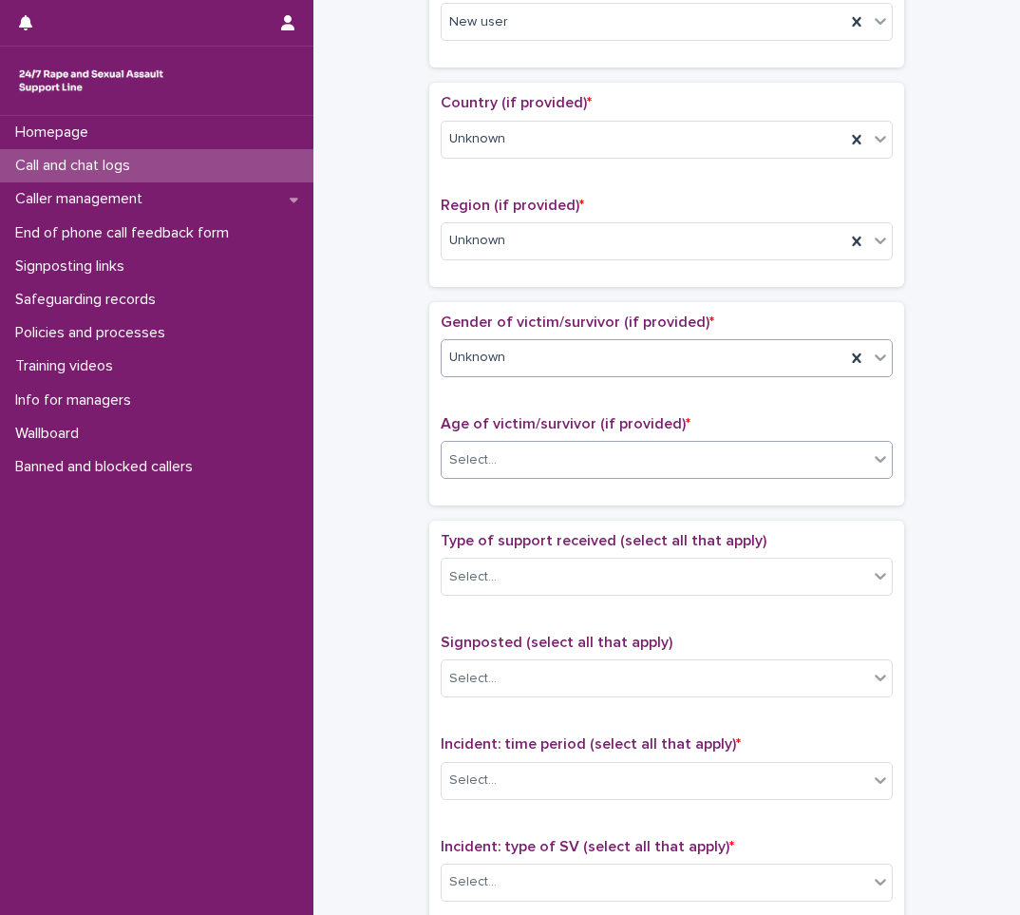
click at [485, 452] on div "Select..." at bounding box center [473, 460] width 48 height 20
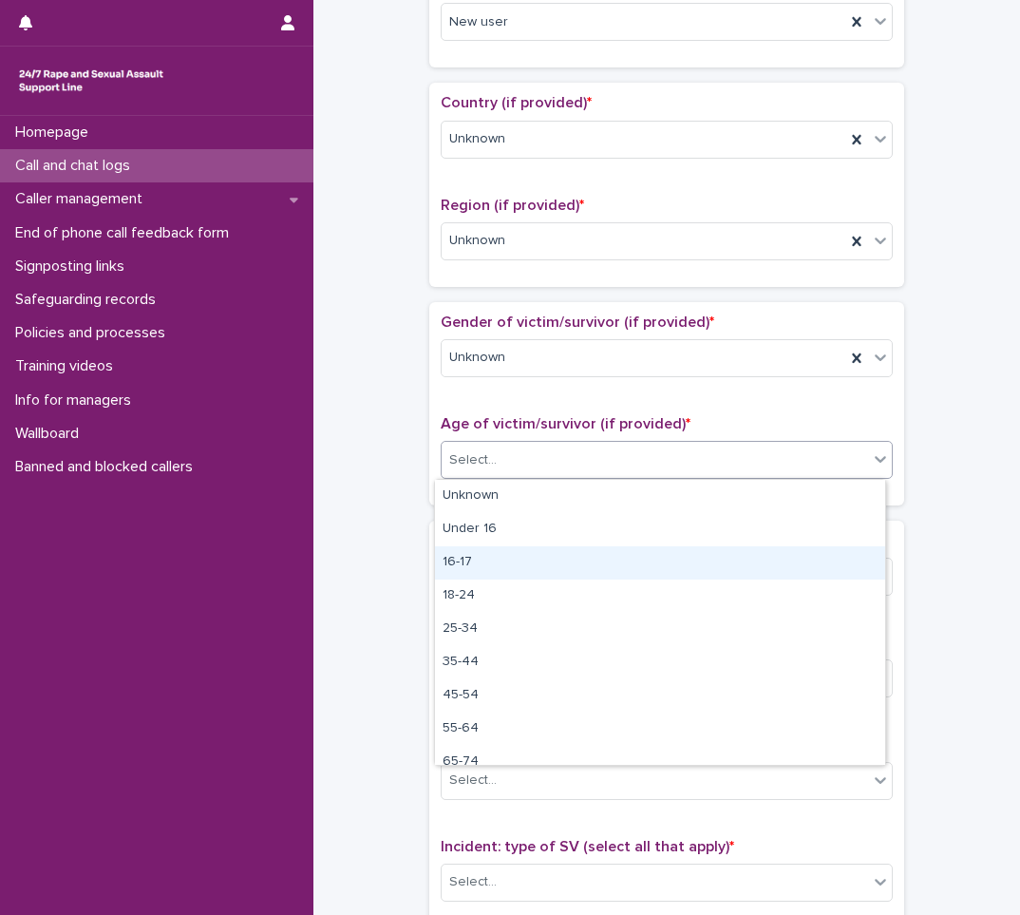
click at [481, 551] on div "16-17" at bounding box center [660, 562] width 450 height 33
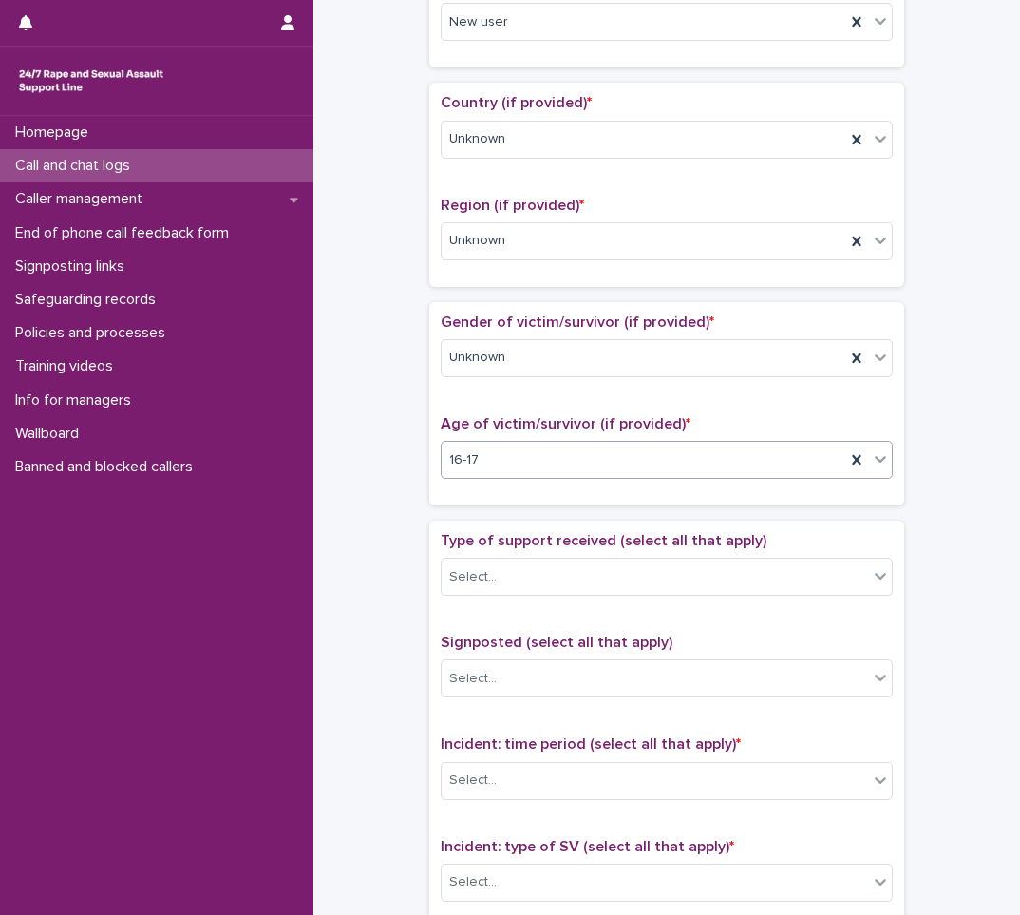
click at [519, 446] on div "16-17" at bounding box center [644, 460] width 404 height 31
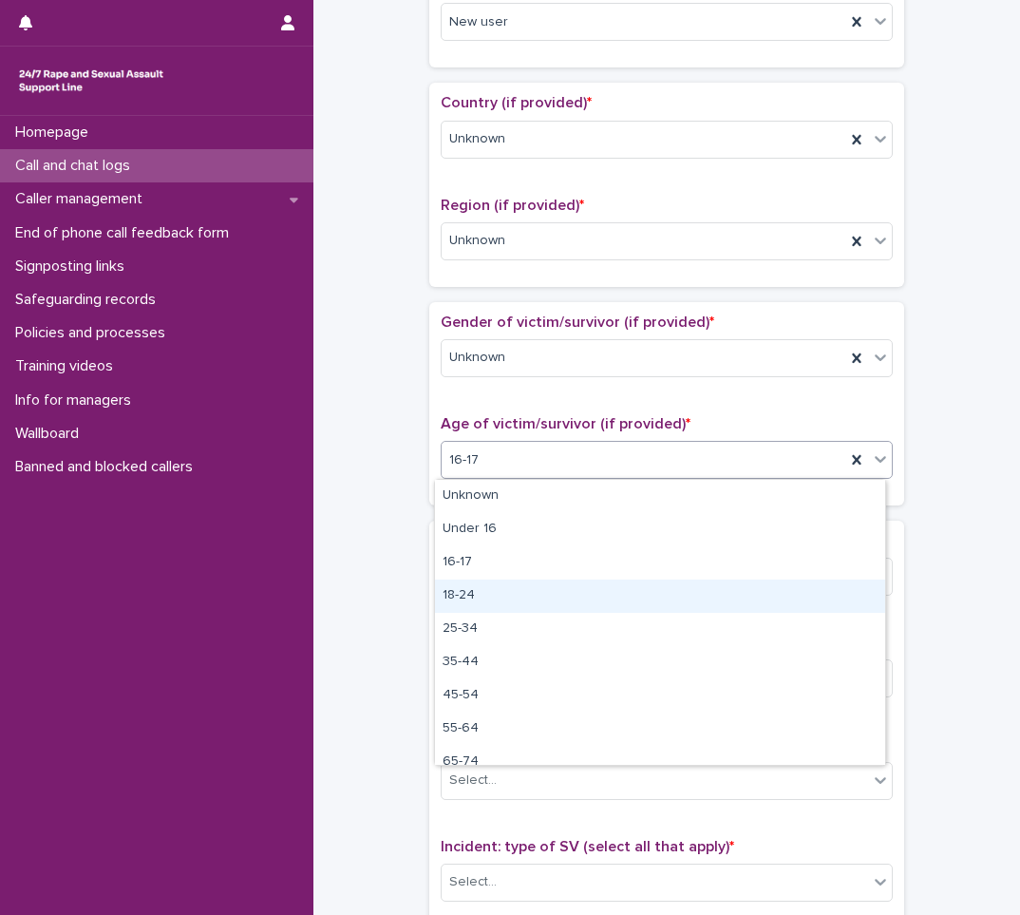
click at [476, 584] on div "18-24" at bounding box center [660, 596] width 450 height 33
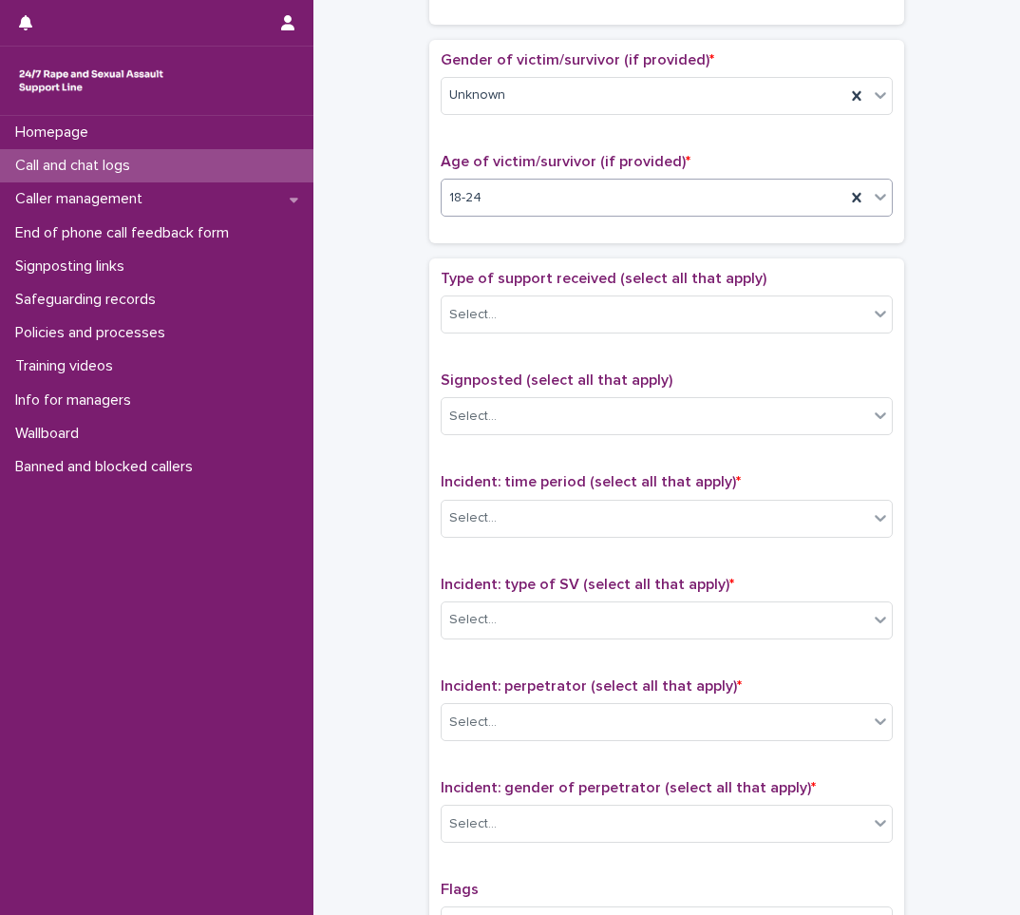
scroll to position [855, 0]
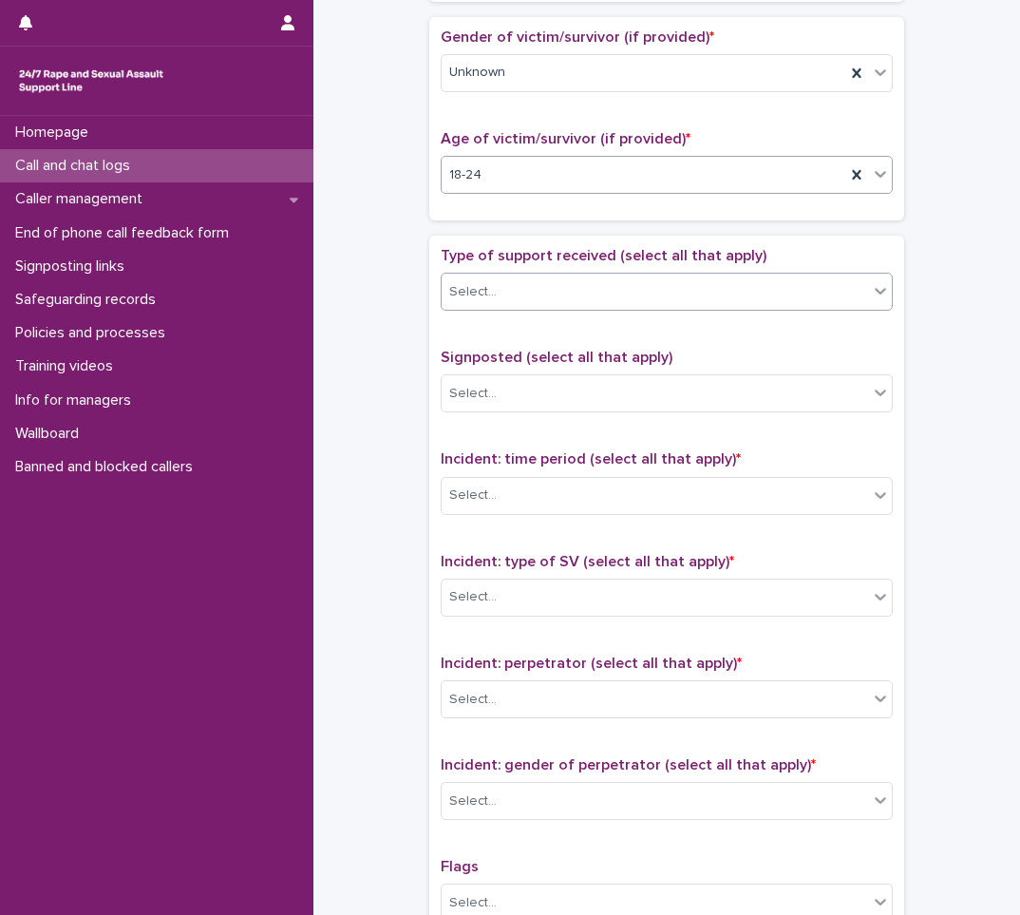
click at [543, 295] on div "Select..." at bounding box center [655, 291] width 427 height 31
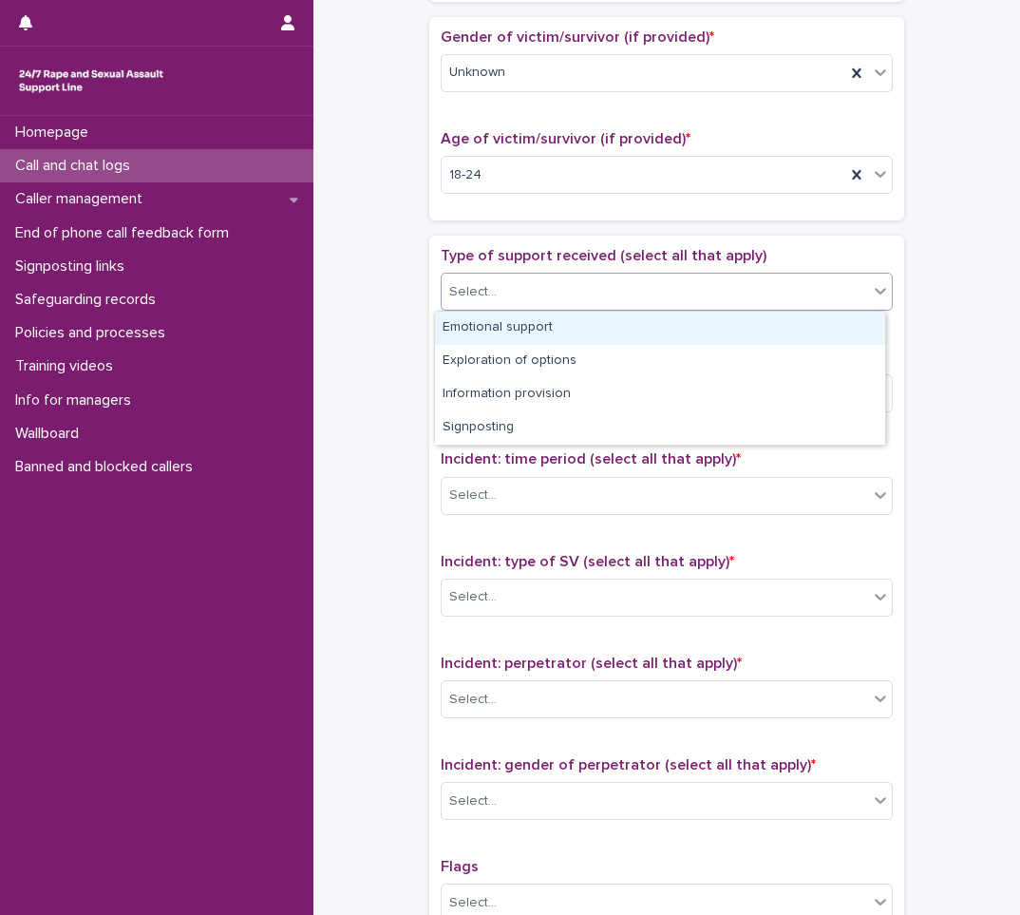
click at [506, 328] on div "Emotional support" at bounding box center [660, 328] width 450 height 33
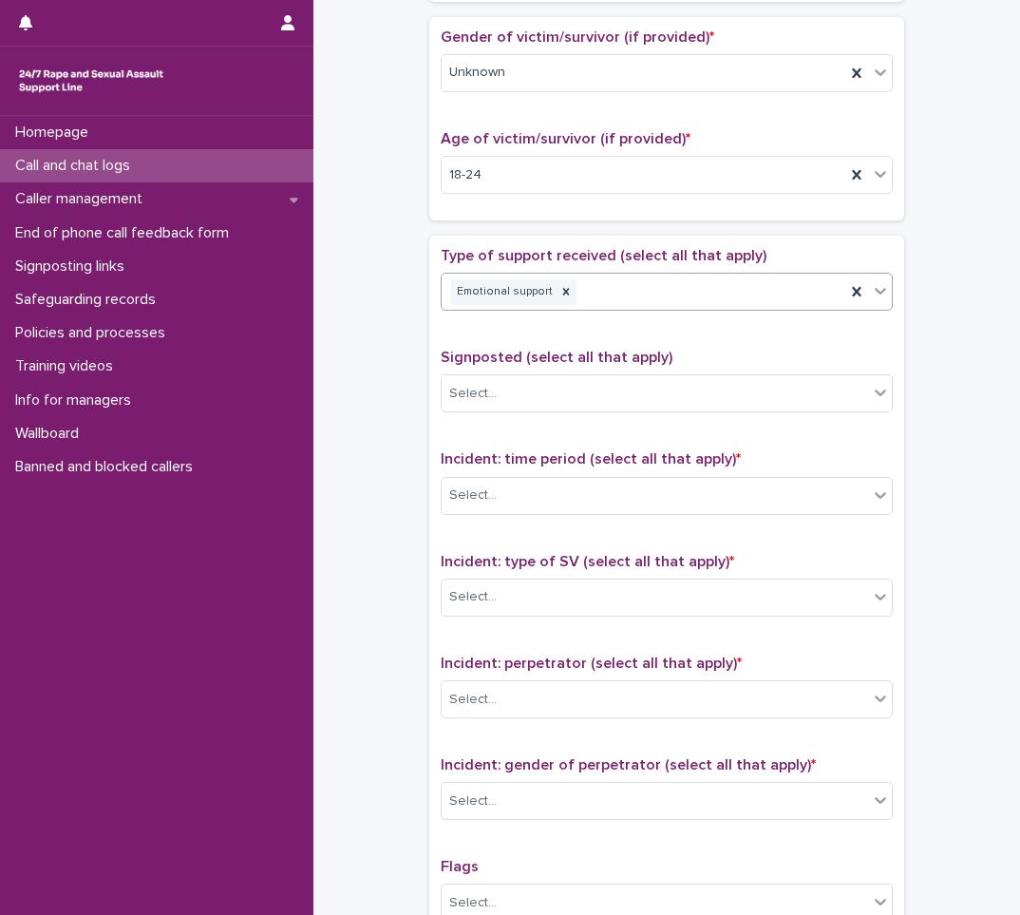
click at [650, 293] on div "Emotional support" at bounding box center [644, 292] width 404 height 33
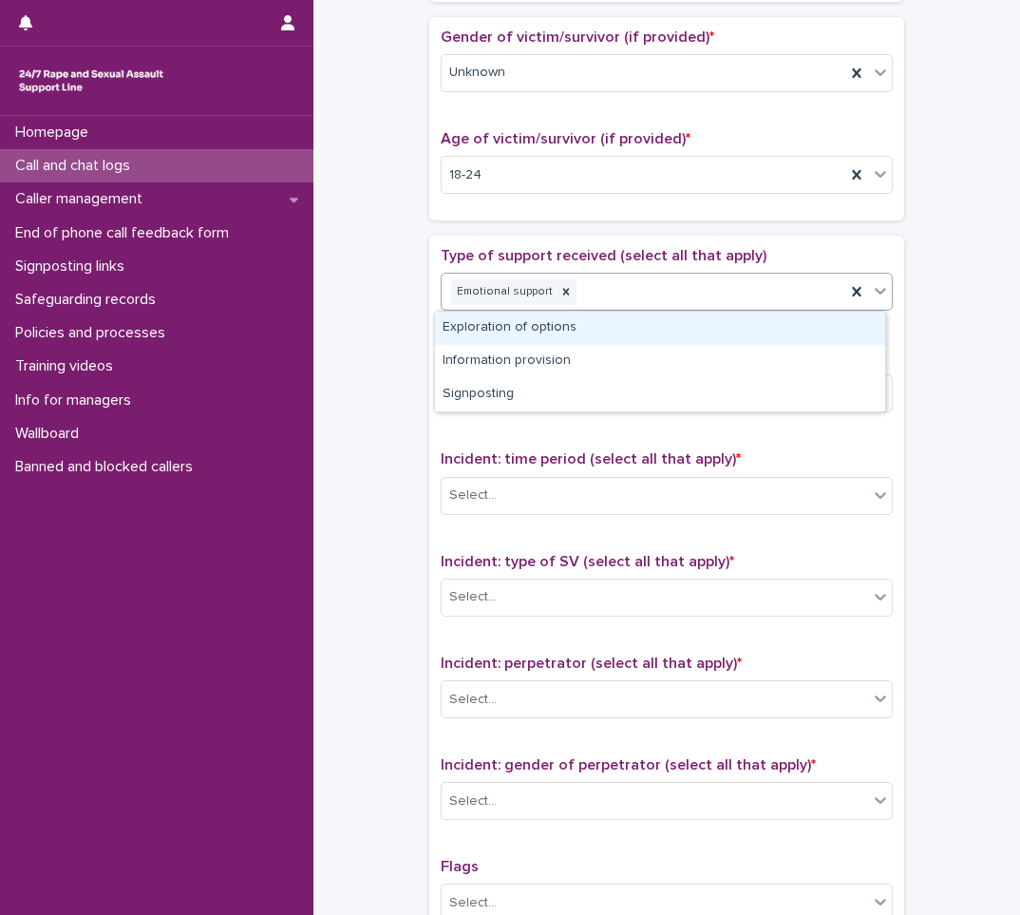
click at [558, 333] on div "Exploration of options" at bounding box center [660, 328] width 450 height 33
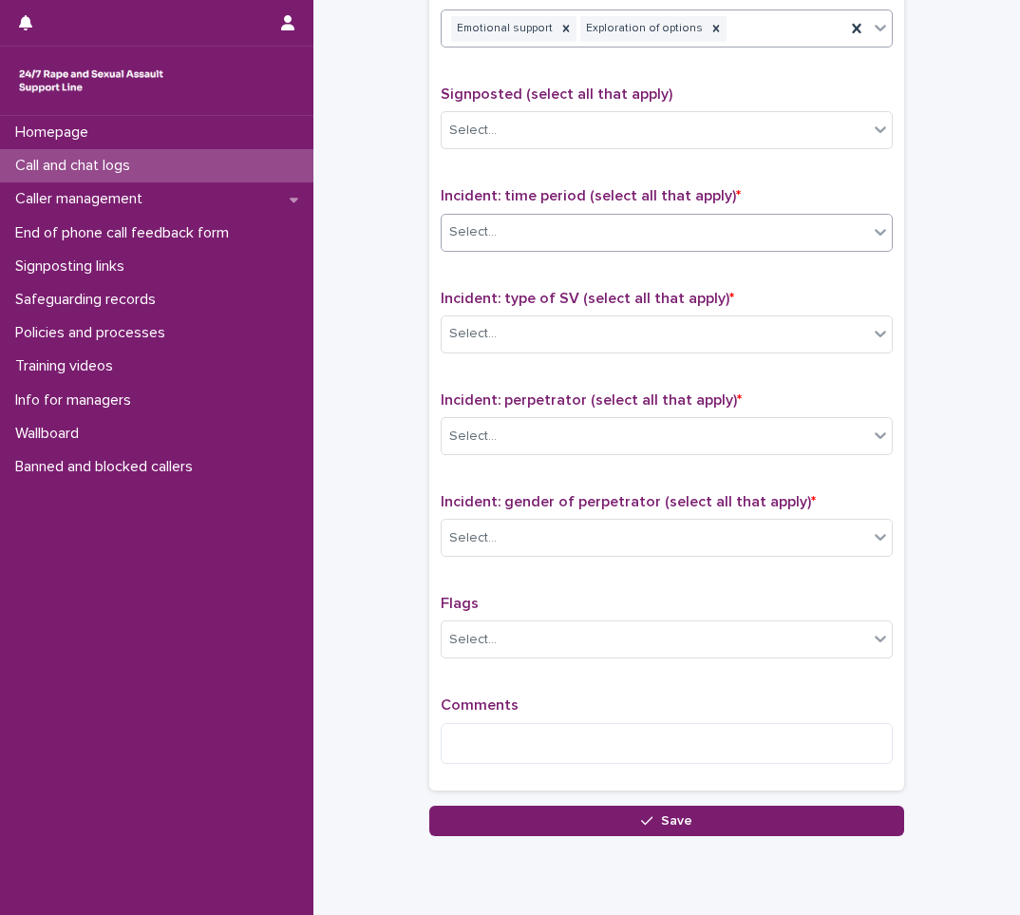
scroll to position [1140, 0]
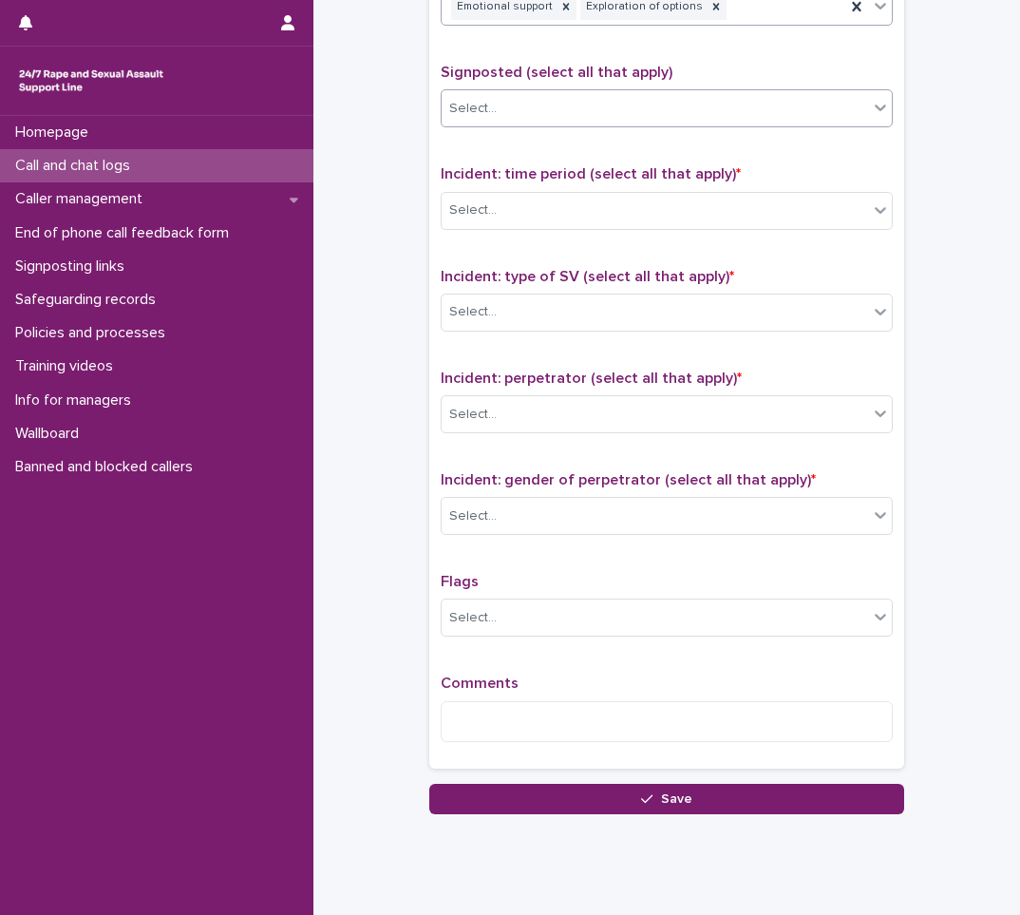
click at [573, 104] on div "Select..." at bounding box center [655, 108] width 427 height 31
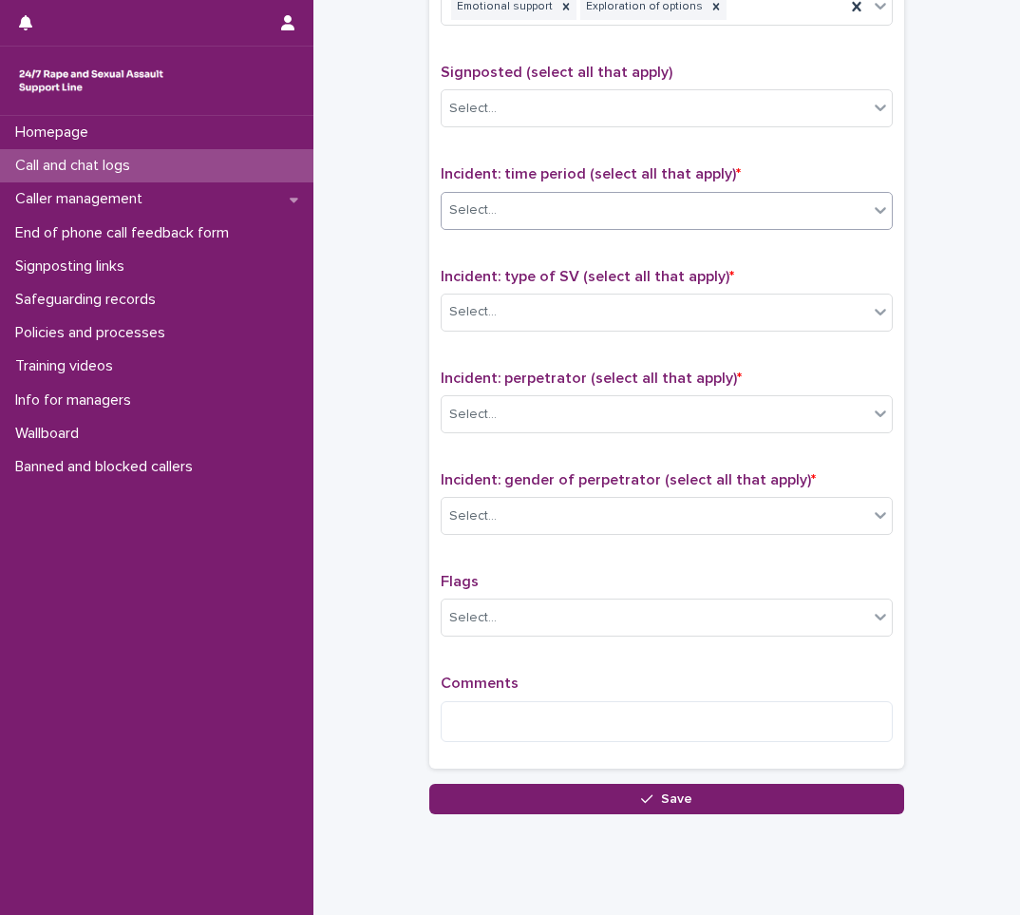
click at [481, 217] on div "Select..." at bounding box center [473, 210] width 48 height 20
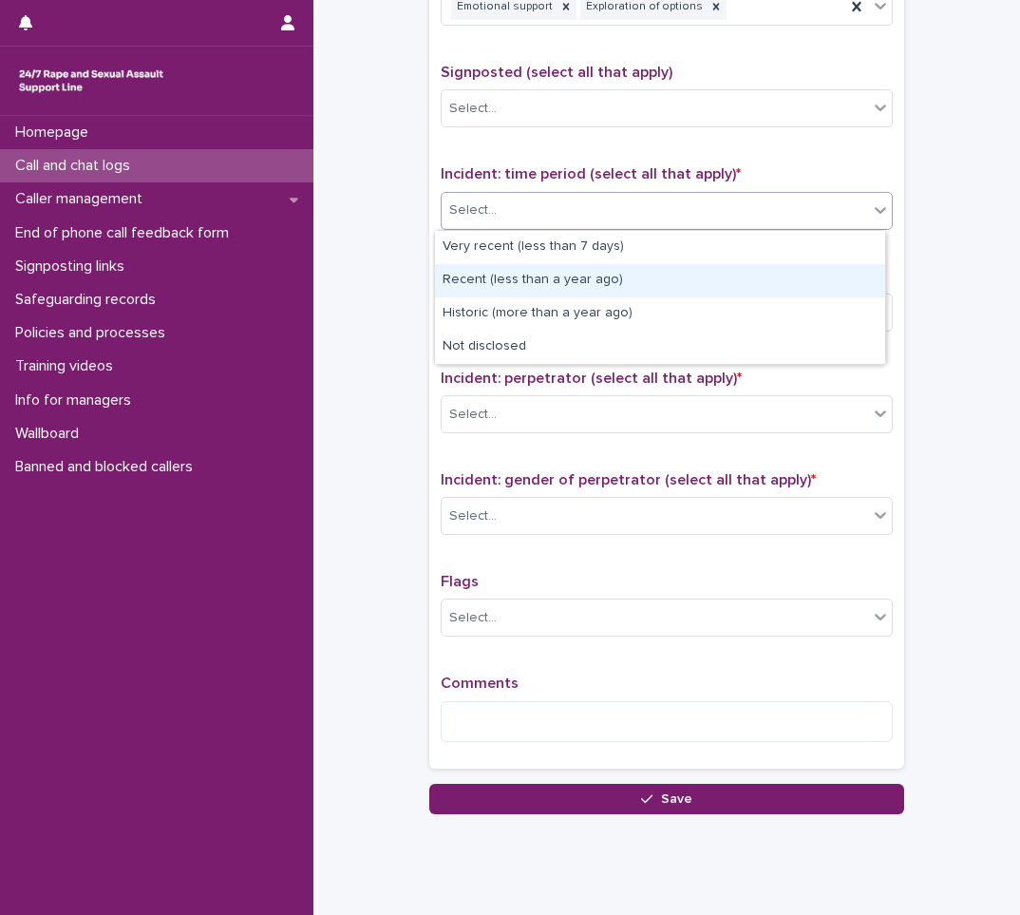
click at [484, 279] on div "Recent (less than a year ago)" at bounding box center [660, 280] width 450 height 33
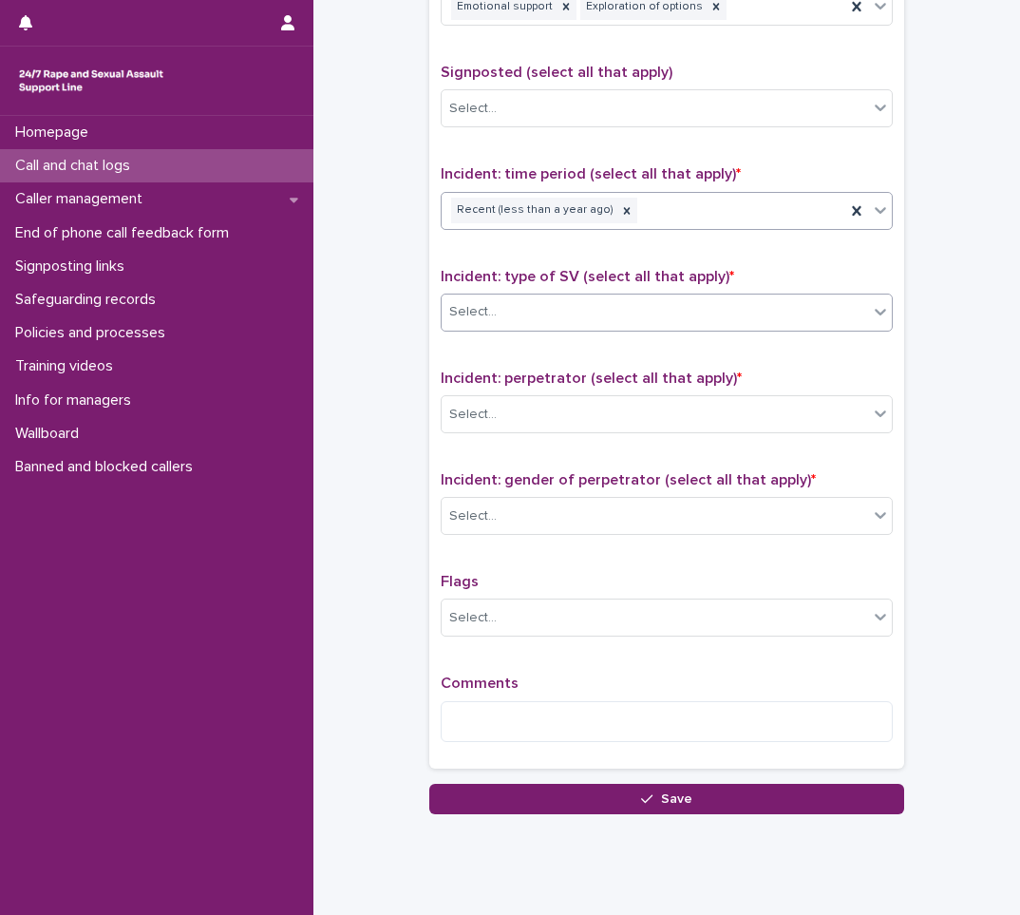
click at [477, 313] on div "Select..." at bounding box center [473, 312] width 48 height 20
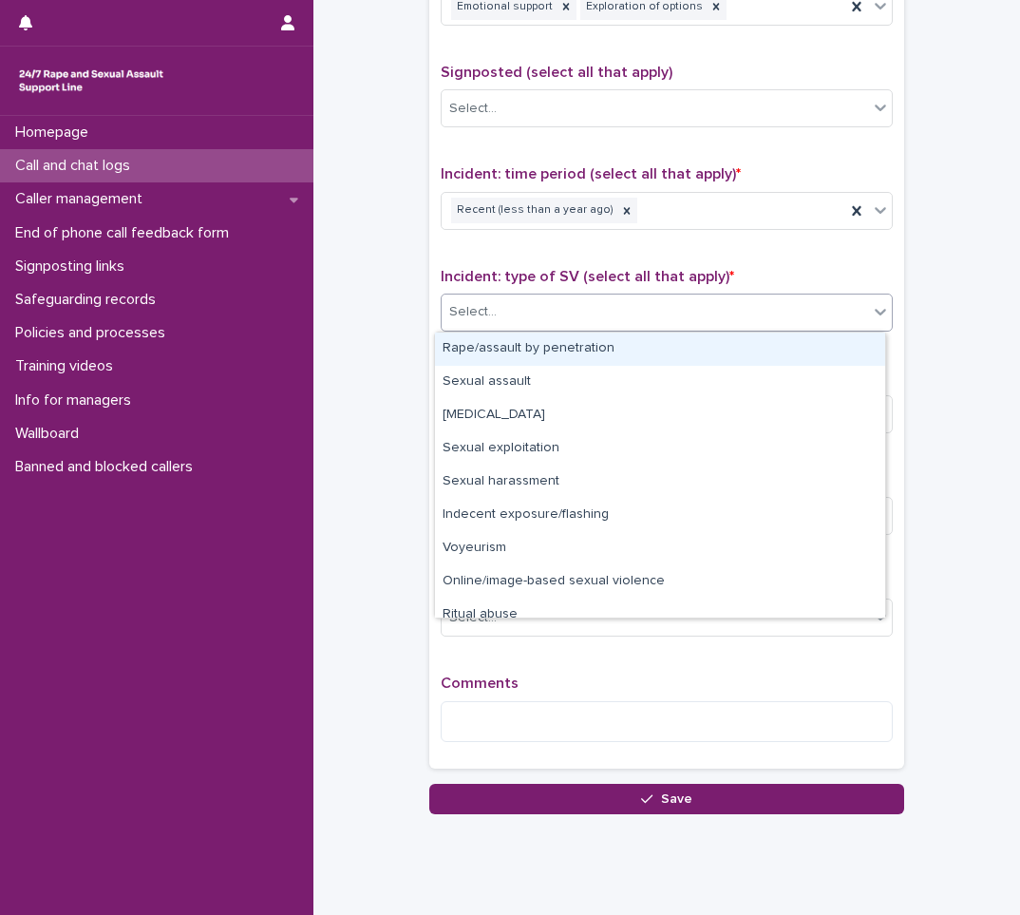
click at [470, 356] on div "Rape/assault by penetration" at bounding box center [660, 349] width 450 height 33
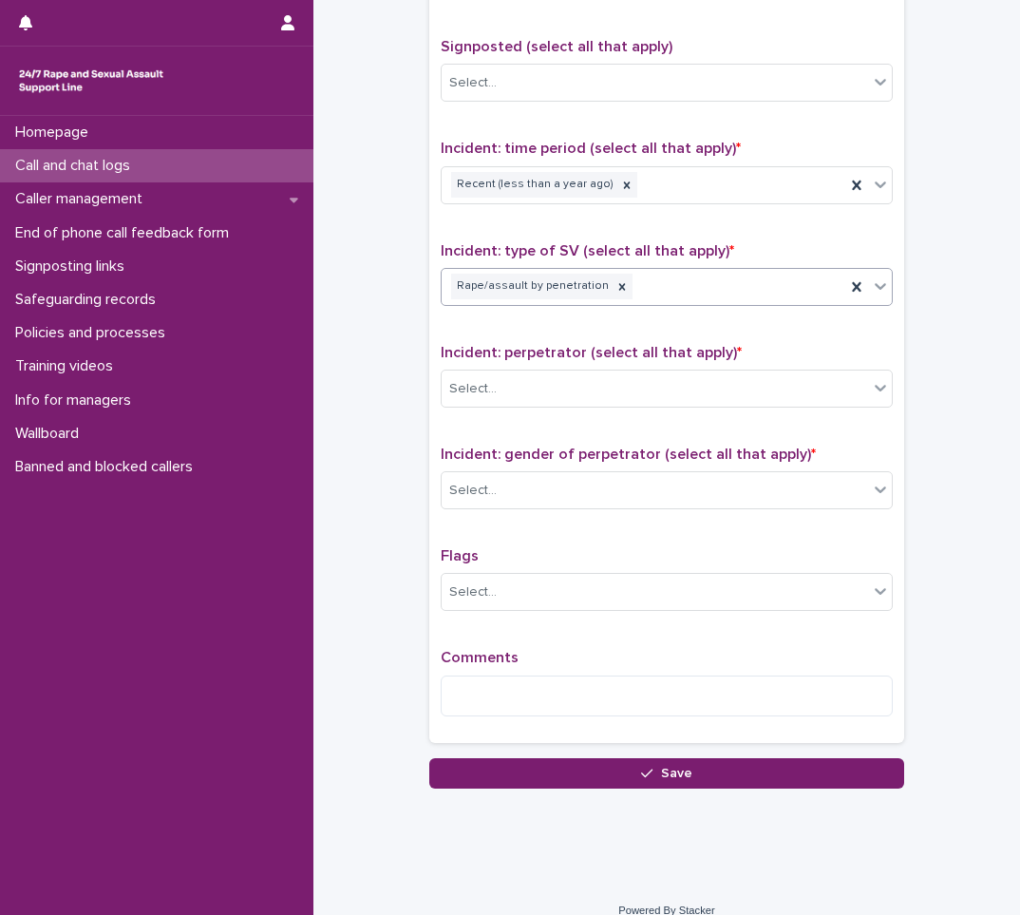
scroll to position [1188, 0]
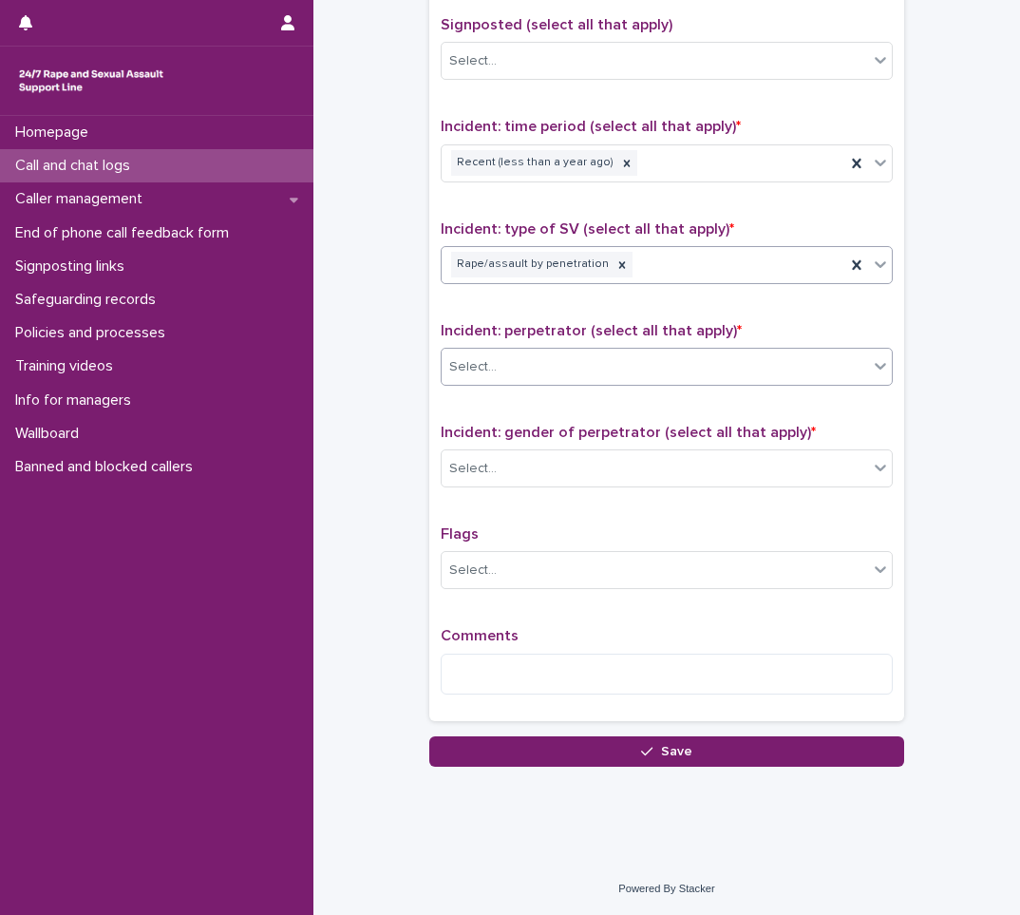
click at [476, 370] on div "Select..." at bounding box center [473, 367] width 48 height 20
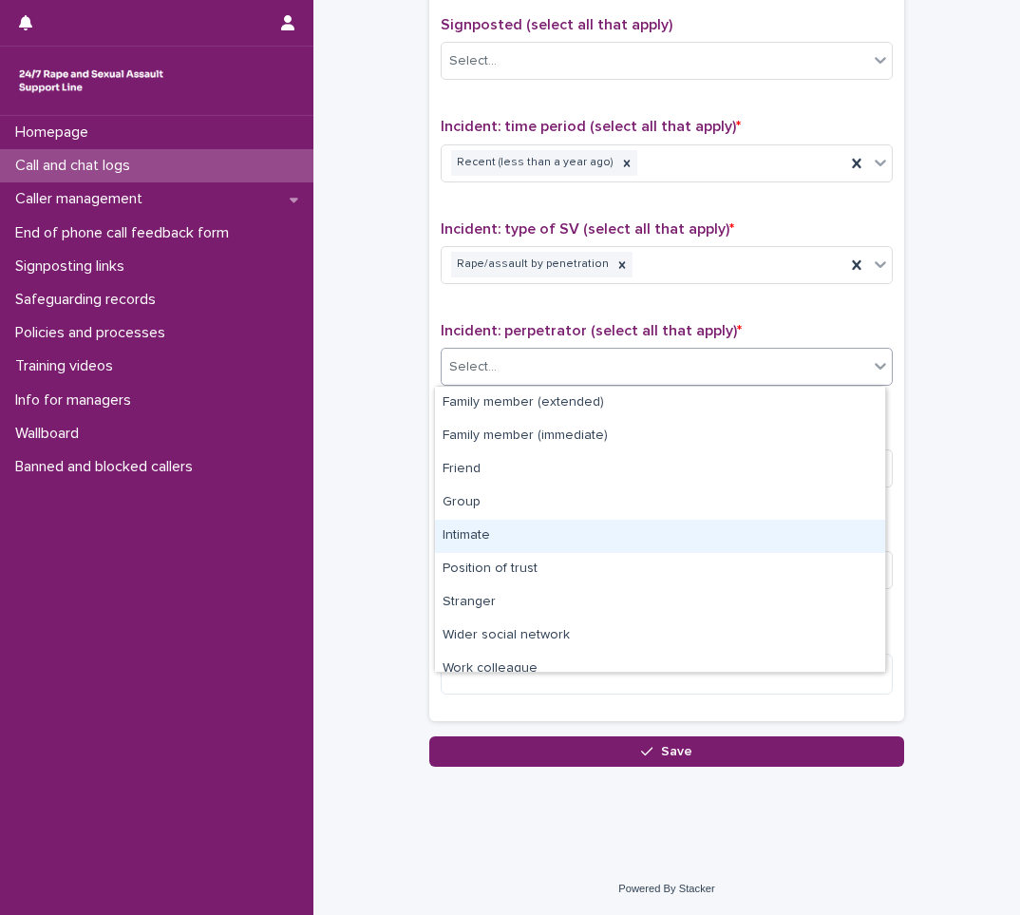
click at [479, 540] on div "Intimate" at bounding box center [660, 536] width 450 height 33
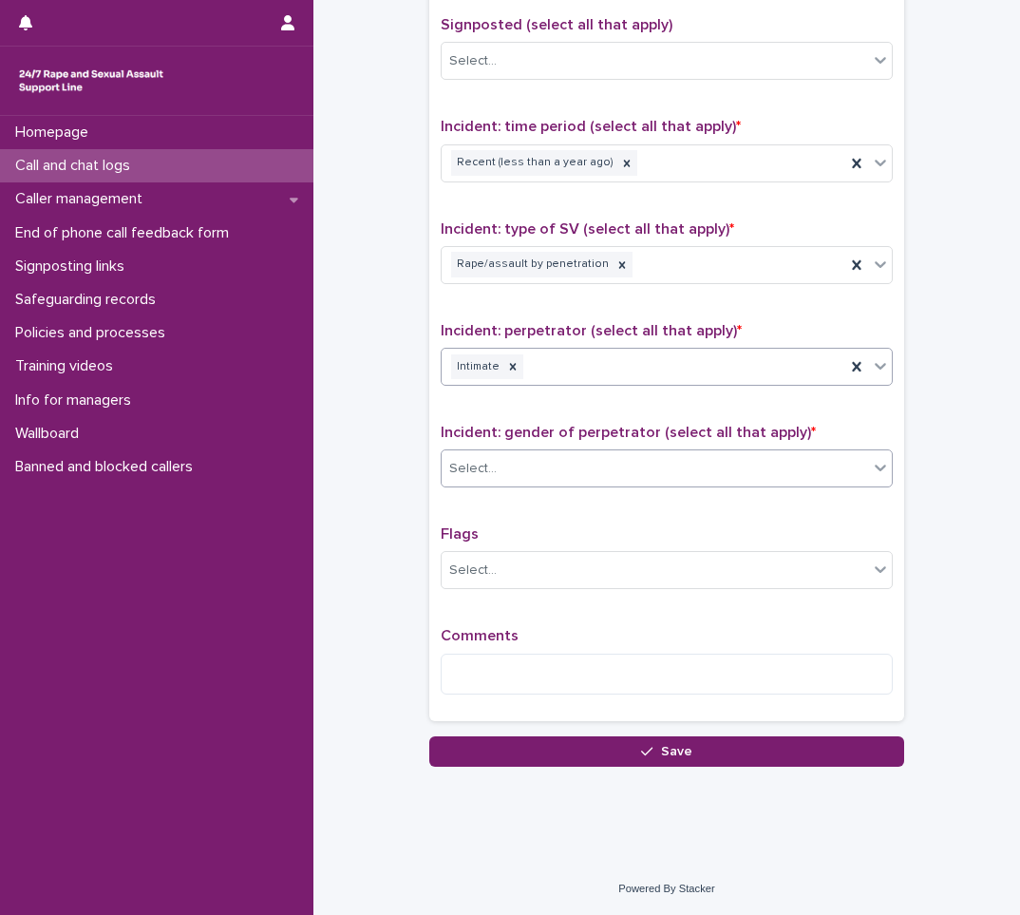
click at [509, 453] on div "Select..." at bounding box center [655, 468] width 427 height 31
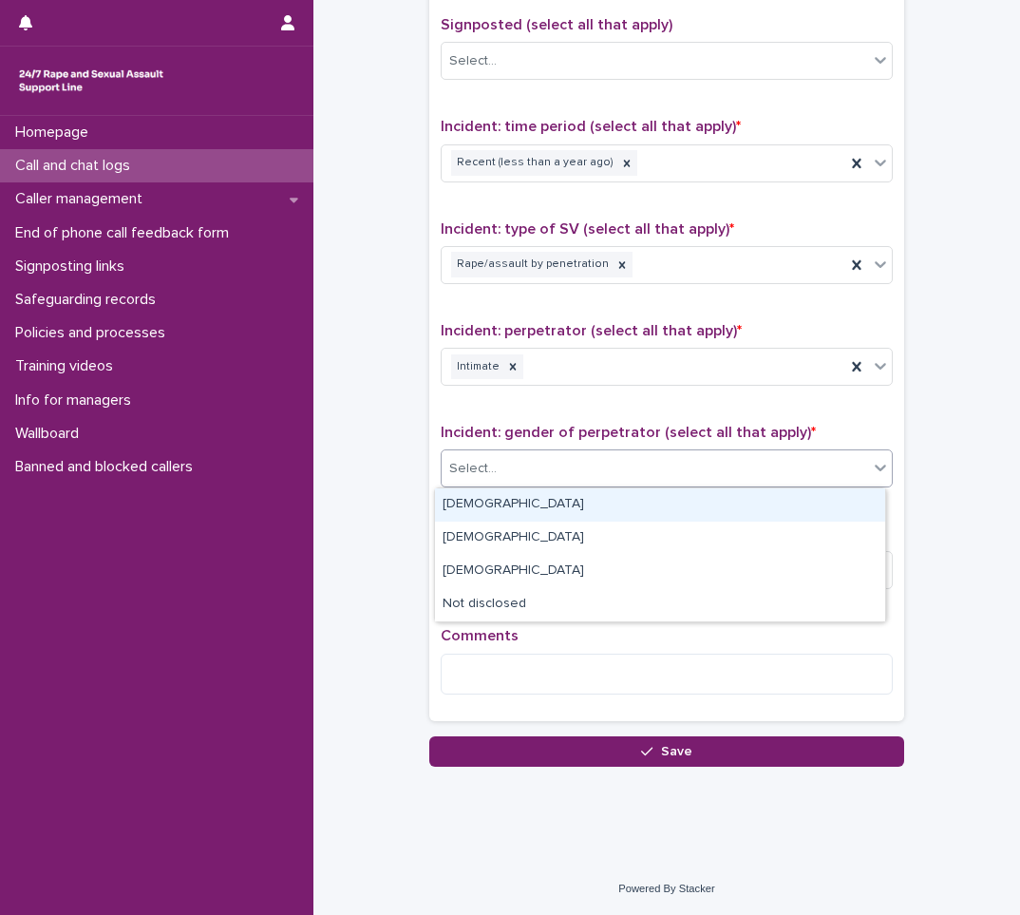
click at [488, 500] on div "Male" at bounding box center [660, 504] width 450 height 33
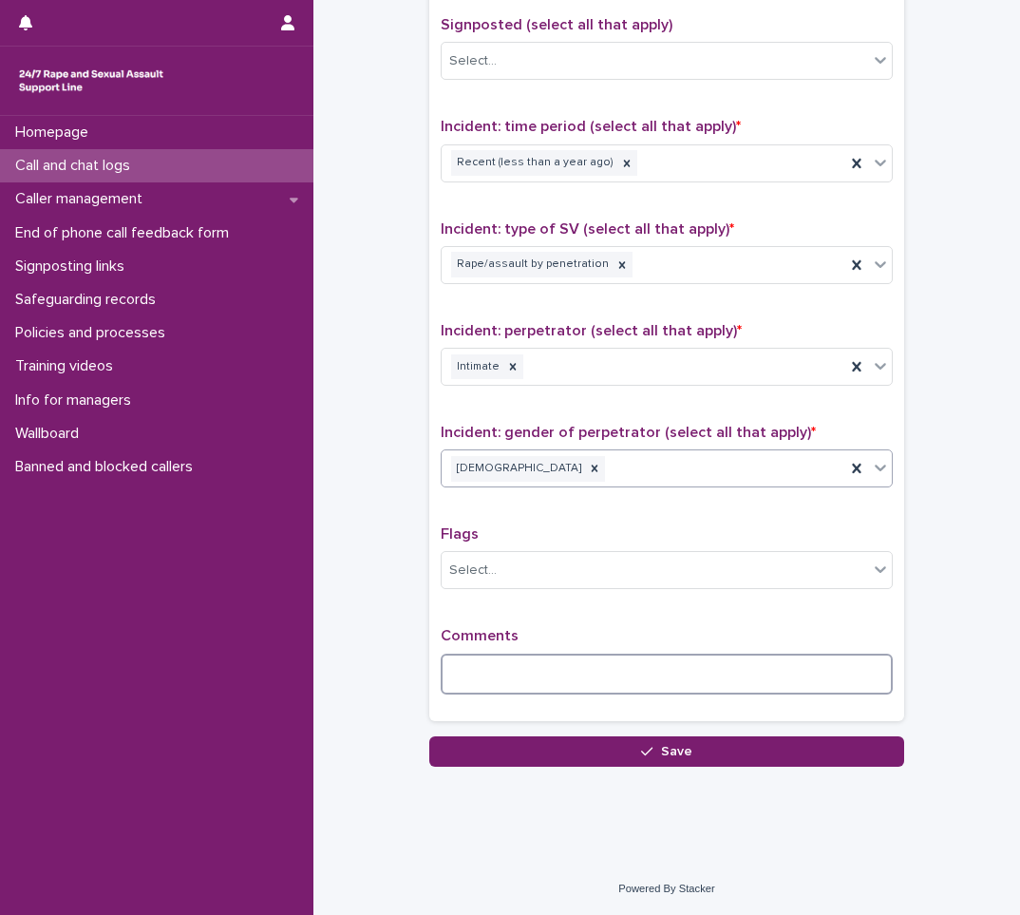
click at [514, 659] on textarea at bounding box center [667, 674] width 452 height 41
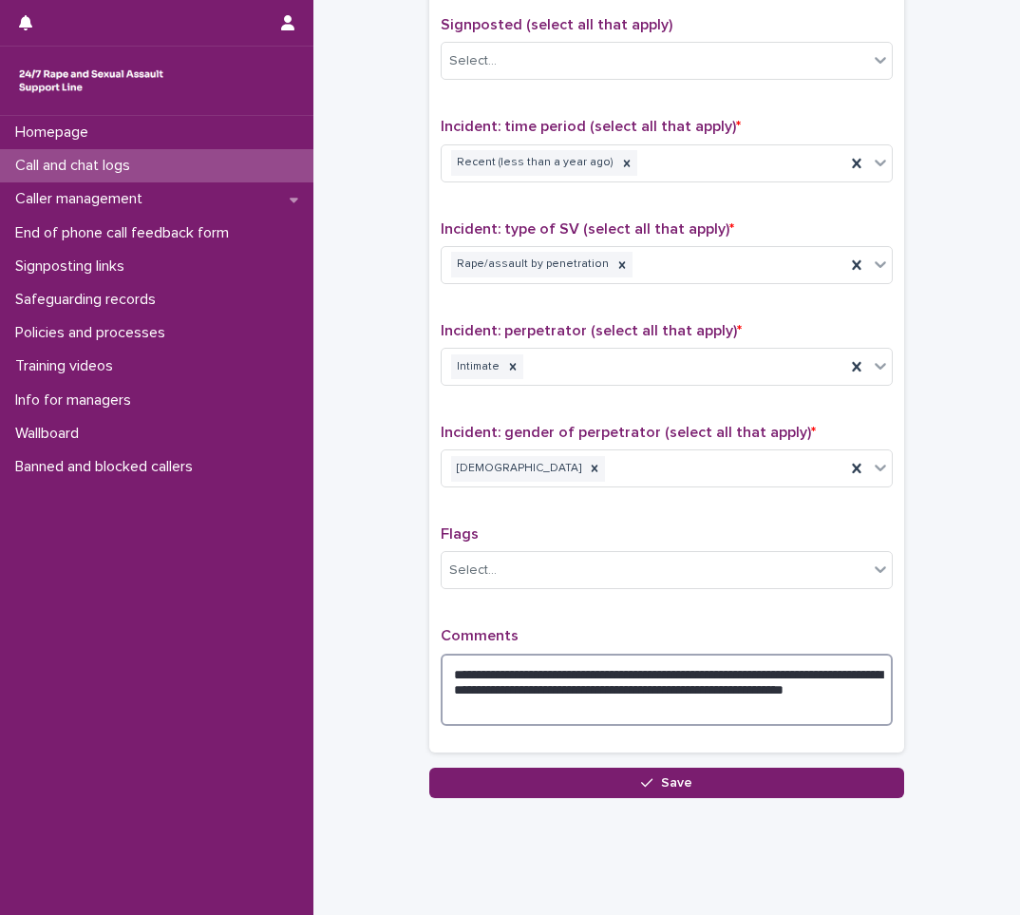
click at [619, 674] on textarea "**********" at bounding box center [667, 690] width 452 height 72
click at [617, 709] on textarea "**********" at bounding box center [667, 690] width 452 height 72
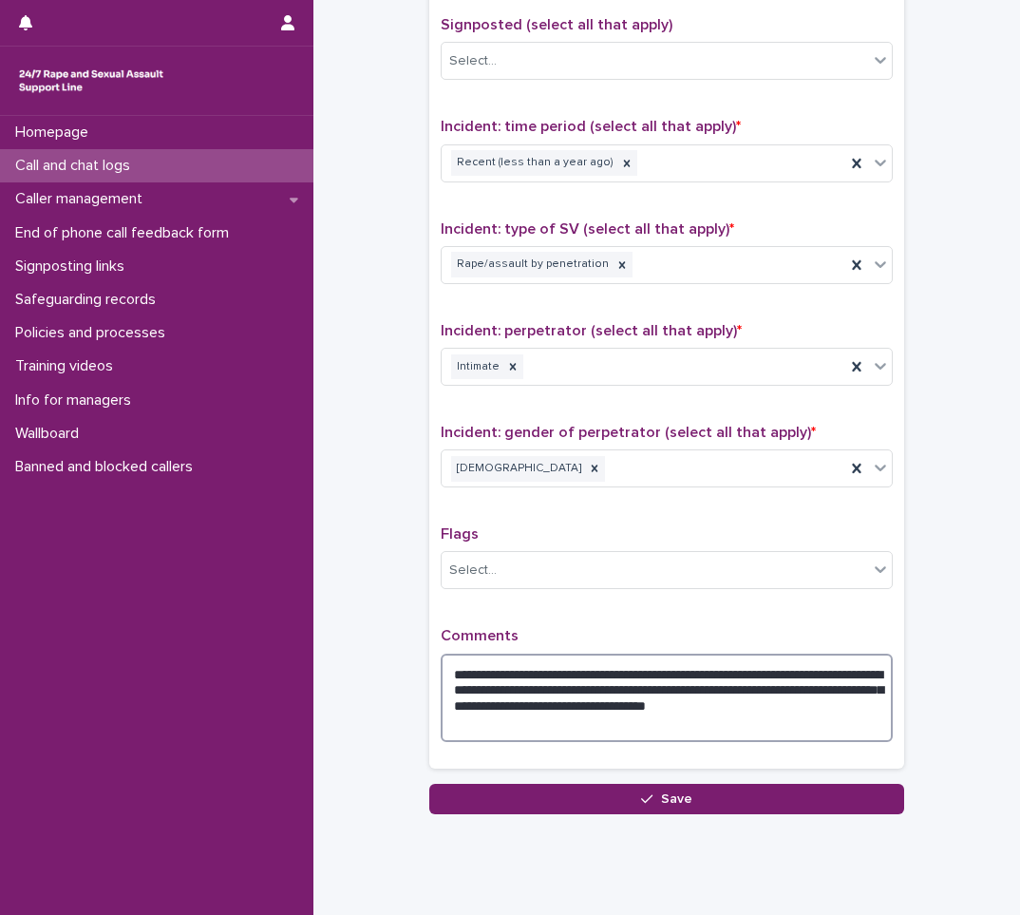
click at [530, 733] on textarea "**********" at bounding box center [667, 698] width 452 height 88
click at [697, 727] on textarea "**********" at bounding box center [667, 698] width 452 height 88
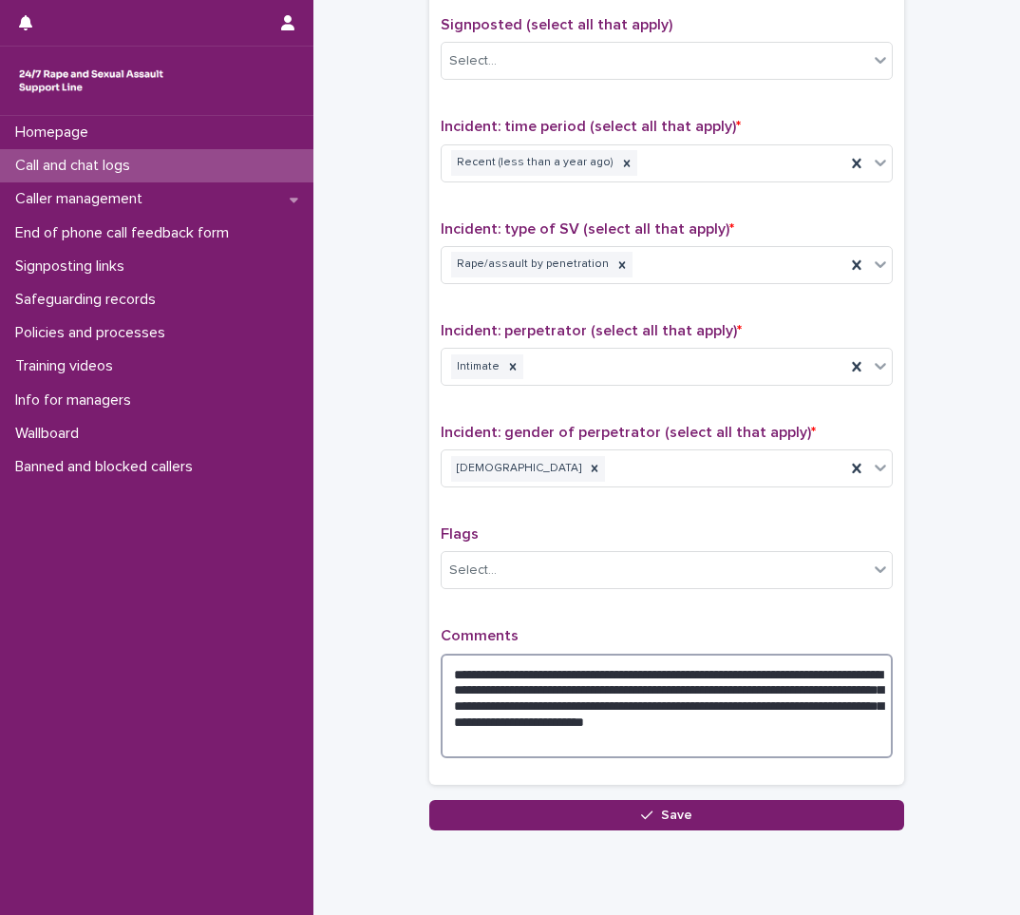
click at [583, 739] on textarea "**********" at bounding box center [667, 706] width 452 height 105
click at [524, 741] on textarea "**********" at bounding box center [667, 706] width 452 height 105
click at [782, 750] on textarea "**********" at bounding box center [667, 706] width 452 height 105
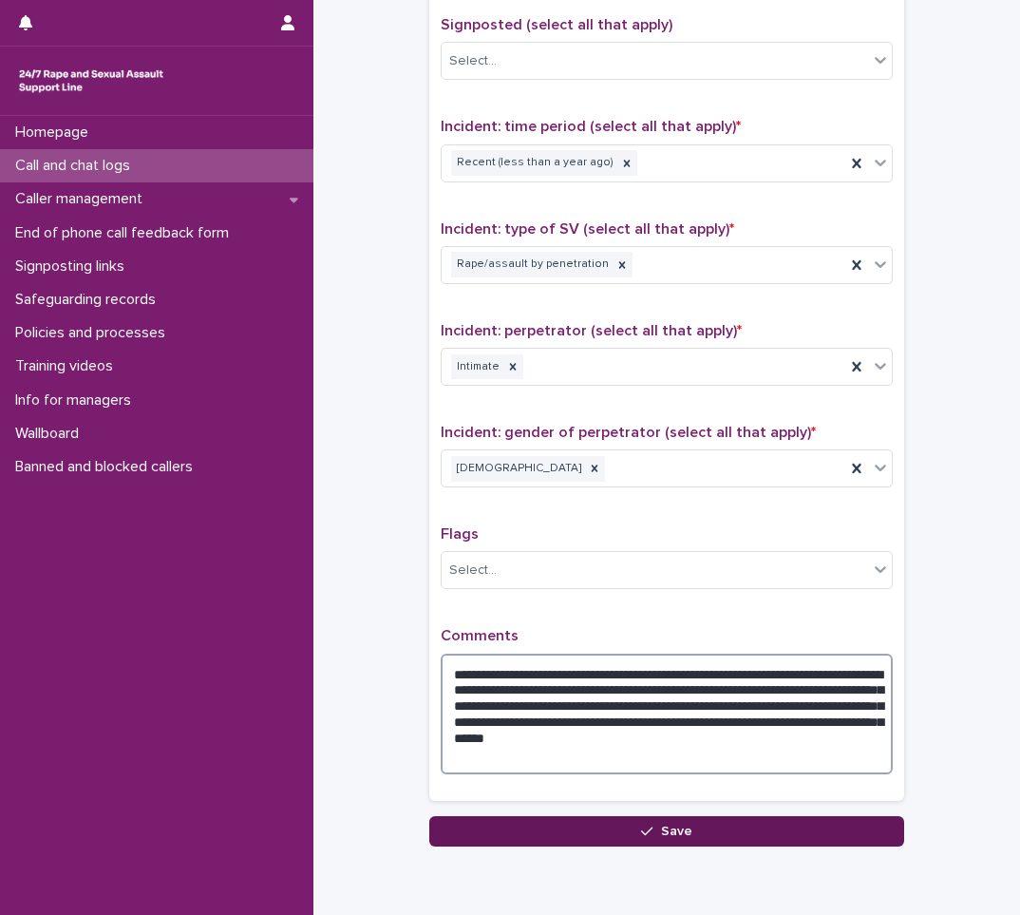
type textarea "**********"
click at [626, 832] on button "Save" at bounding box center [666, 831] width 475 height 30
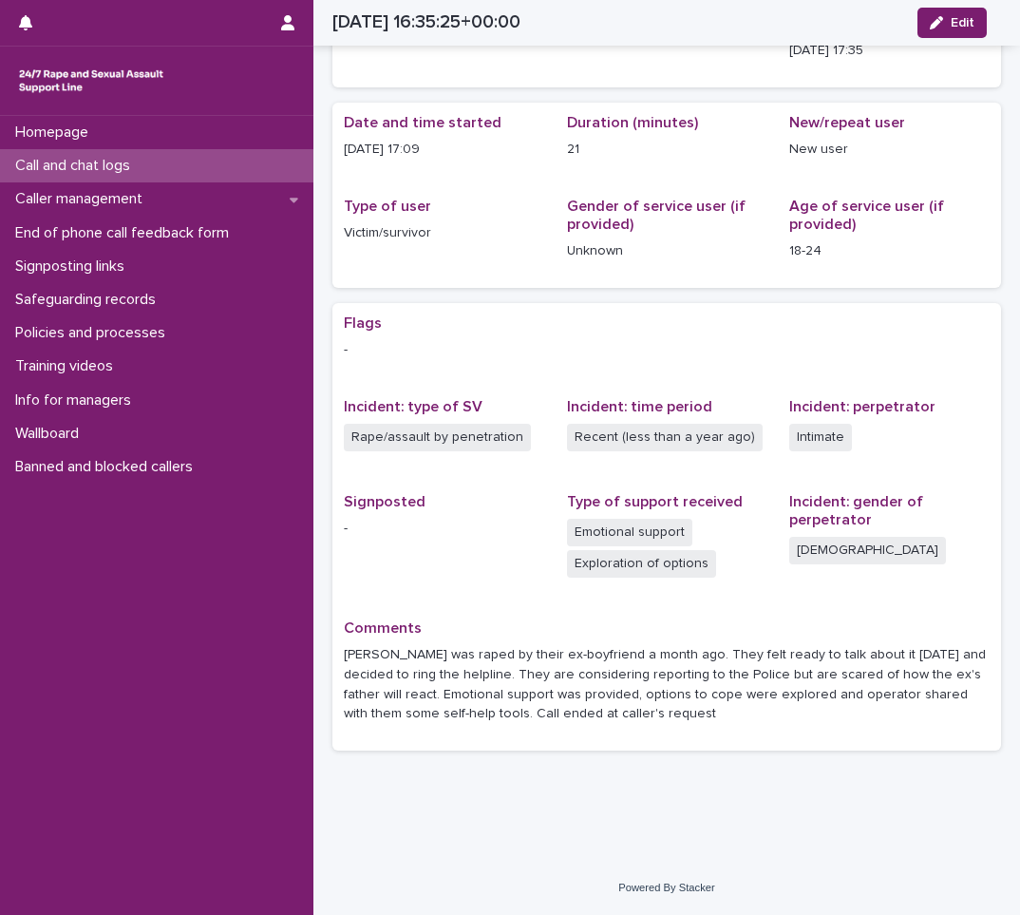
scroll to position [110, 0]
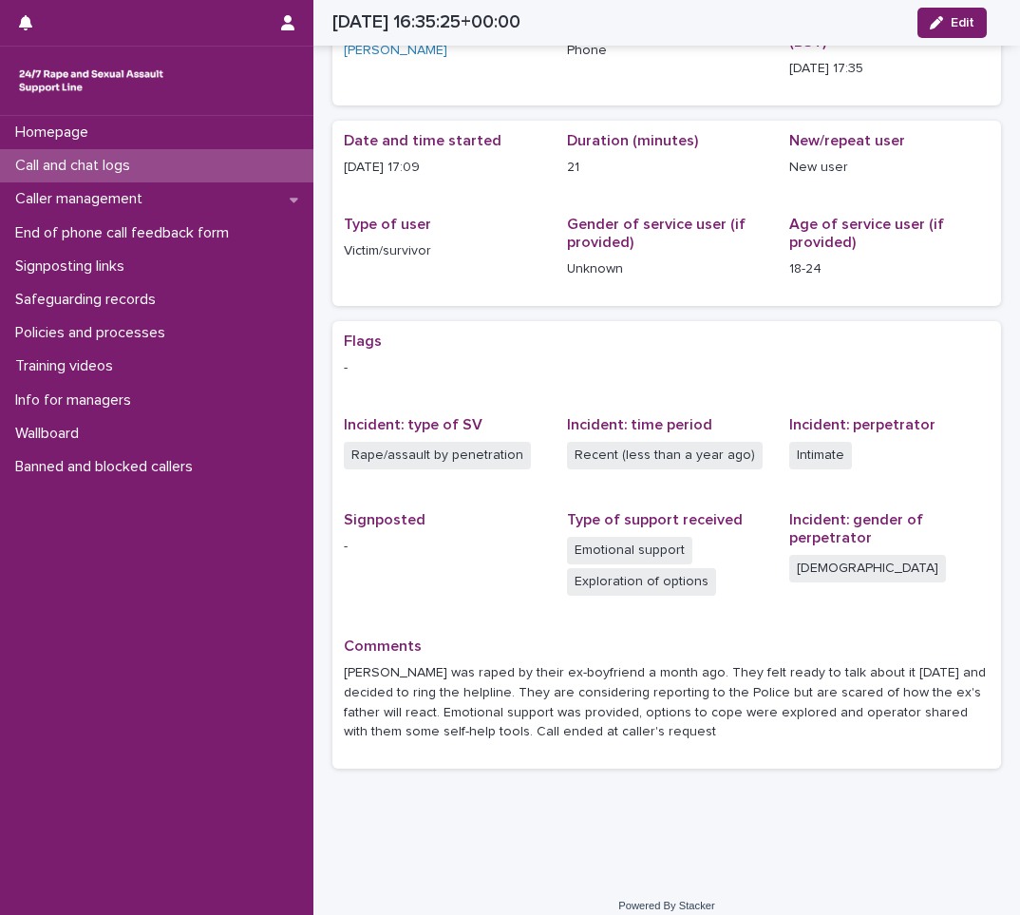
click at [185, 167] on div "Call and chat logs" at bounding box center [157, 165] width 314 height 33
